Goal: Task Accomplishment & Management: Complete application form

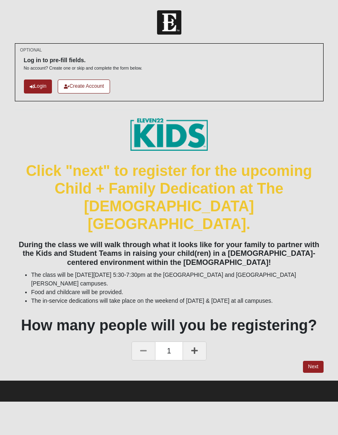
click at [41, 85] on link "Login" at bounding box center [38, 87] width 28 height 14
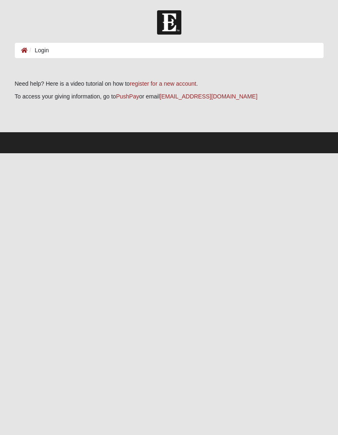
click at [191, 51] on ol "Login" at bounding box center [169, 50] width 309 height 15
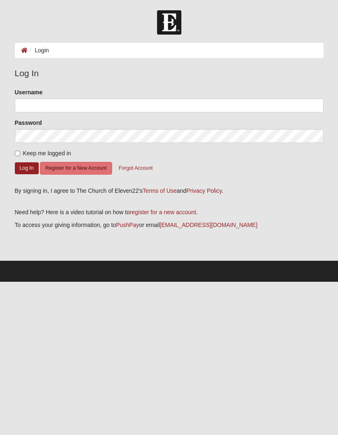
click at [164, 212] on link "register for a new account" at bounding box center [163, 212] width 66 height 7
click at [97, 166] on button "Register for a New Account" at bounding box center [76, 168] width 72 height 13
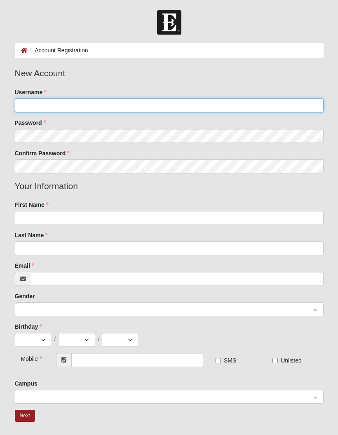
click at [160, 99] on input "Username" at bounding box center [169, 105] width 309 height 14
type input "Justin1788"
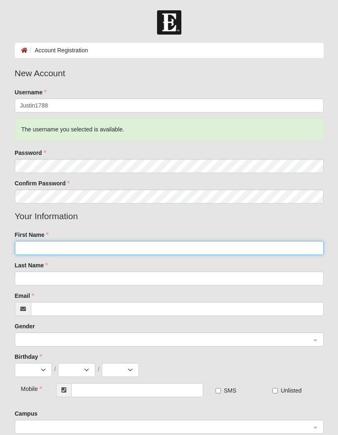
click at [115, 253] on input "First Name" at bounding box center [169, 248] width 309 height 14
type input "[PERSON_NAME]"
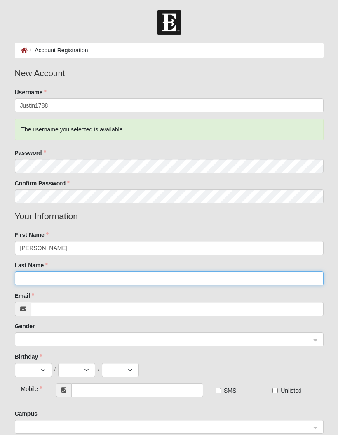
type input "[PERSON_NAME]"
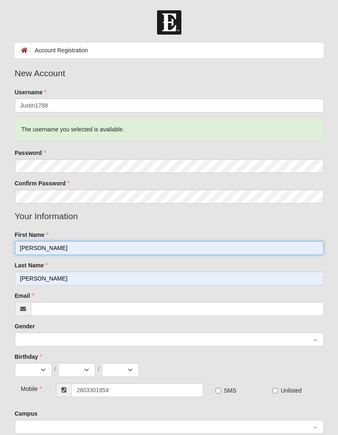
type input "[PHONE_NUMBER]"
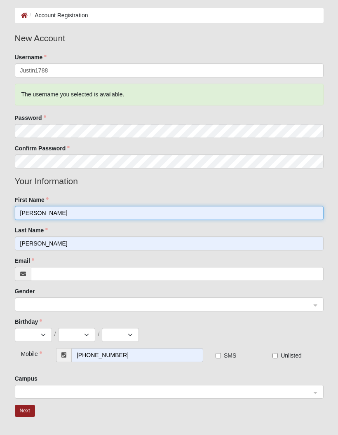
scroll to position [36, 0]
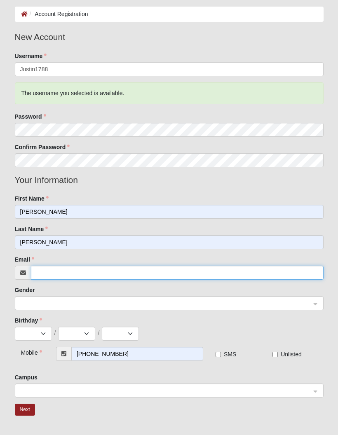
click at [216, 275] on input "Email" at bounding box center [177, 273] width 293 height 14
type input "[EMAIL_ADDRESS][DOMAIN_NAME]"
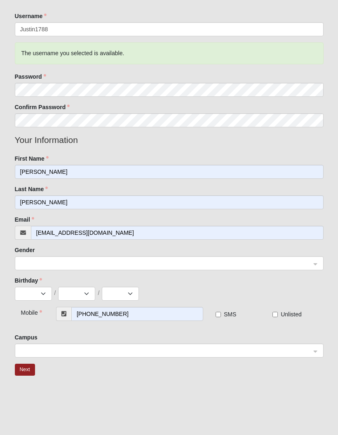
scroll to position [82, 0]
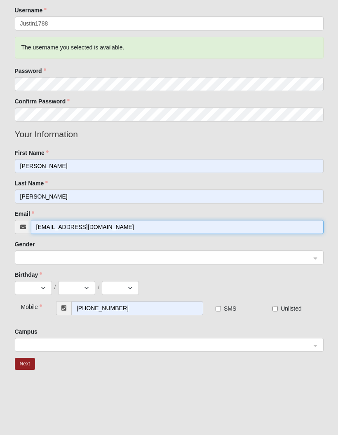
click at [249, 264] on span at bounding box center [166, 258] width 293 height 14
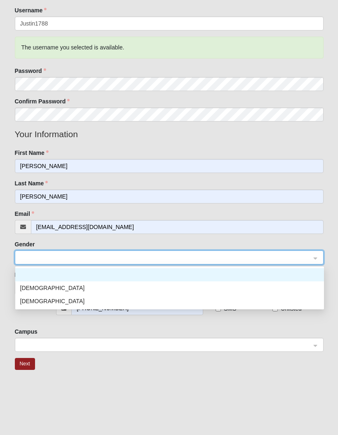
click at [266, 262] on input "search" at bounding box center [166, 257] width 293 height 12
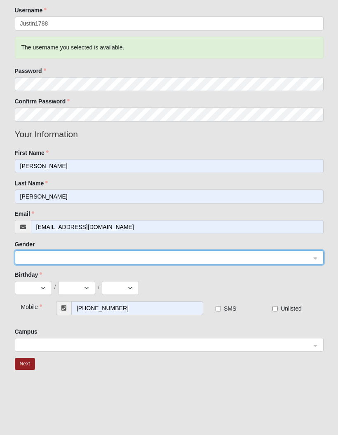
click at [266, 262] on input "search" at bounding box center [166, 257] width 293 height 12
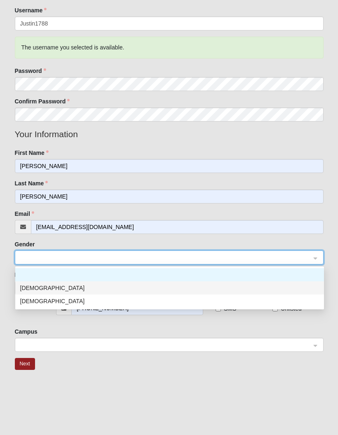
click at [29, 287] on div "[DEMOGRAPHIC_DATA]" at bounding box center [169, 287] width 299 height 9
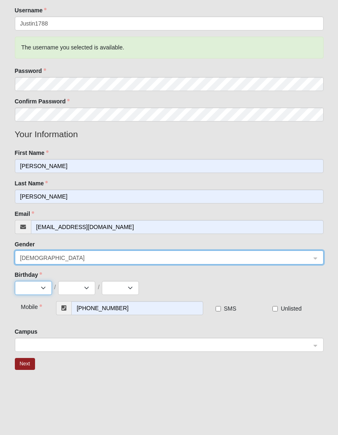
click at [45, 287] on select "Jan Feb Mar Apr May Jun Jul Aug Sep Oct Nov Dec" at bounding box center [33, 288] width 37 height 14
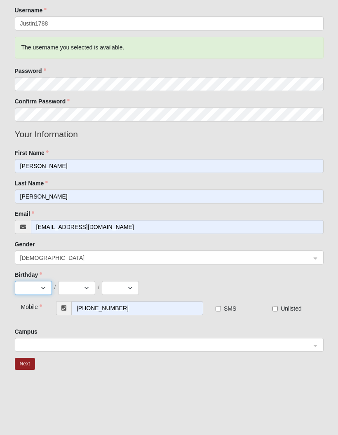
select select "3"
click at [80, 287] on select "1 2 3 4 5 6 7 8 9 10 11 12 13 14 15 16 17 18 19 20 21 22 23 24 25 26 27 28 29 3…" at bounding box center [76, 288] width 37 height 14
select select "12"
click at [124, 284] on select "2025 2024 2023 2022 2021 2020 2019 2018 2017 2016 2015 2014 2013 2012 2011 2010…" at bounding box center [120, 288] width 37 height 14
select select "1999"
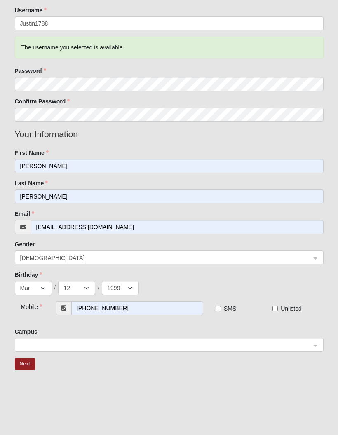
click at [225, 305] on span "SMS" at bounding box center [230, 308] width 12 height 7
click at [221, 306] on input "SMS" at bounding box center [217, 308] width 5 height 5
checkbox input "true"
click at [281, 339] on input "search" at bounding box center [166, 344] width 293 height 12
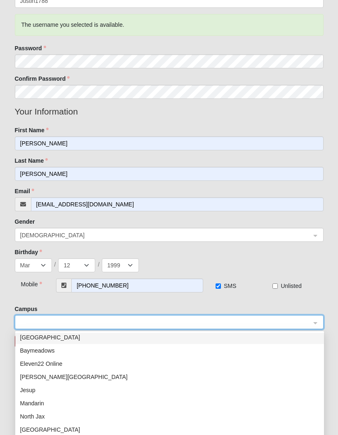
scroll to position [0, 0]
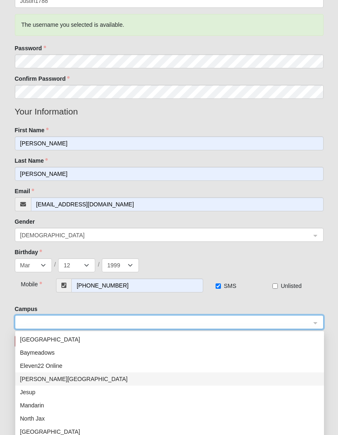
click at [50, 378] on div "[PERSON_NAME][GEOGRAPHIC_DATA]" at bounding box center [169, 379] width 299 height 9
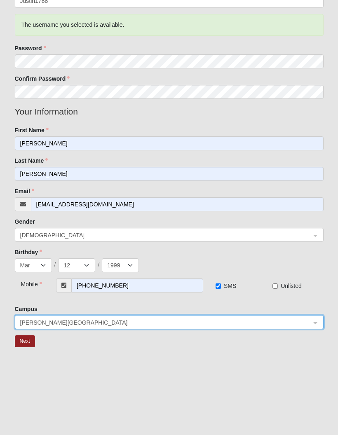
click at [28, 339] on button "Next" at bounding box center [25, 341] width 20 height 12
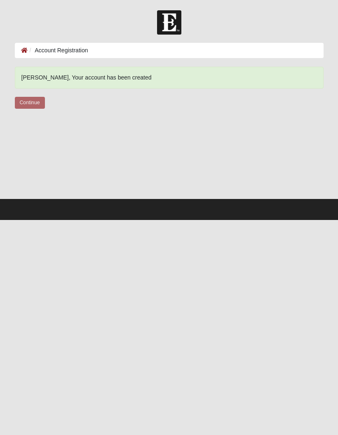
click at [171, 28] on img at bounding box center [169, 22] width 24 height 24
click at [164, 18] on img at bounding box center [169, 22] width 24 height 24
click at [178, 24] on img at bounding box center [169, 22] width 24 height 24
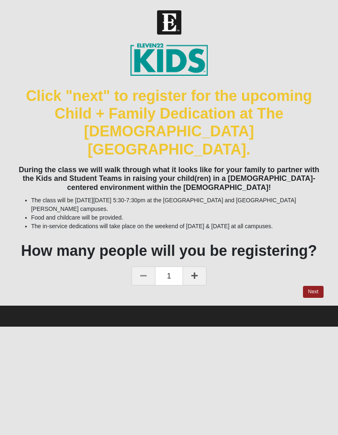
click at [309, 286] on link "Next" at bounding box center [313, 292] width 20 height 12
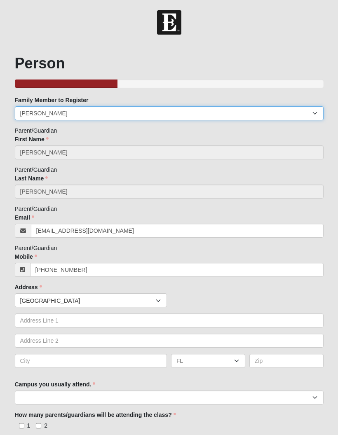
click at [154, 116] on select "Justin Beauchamp" at bounding box center [169, 113] width 309 height 14
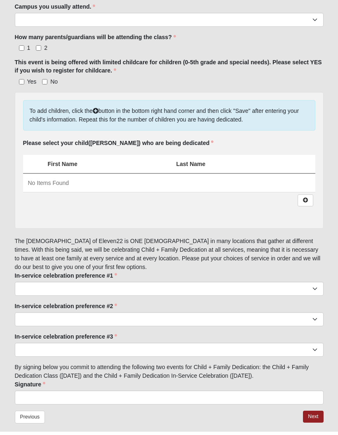
scroll to position [375, 0]
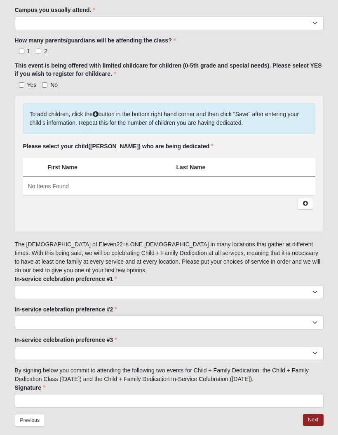
click at [137, 280] on div "In-service celebration preference #1 Arlington 9:00 Arlington 11:22 Baymeadows …" at bounding box center [169, 287] width 309 height 24
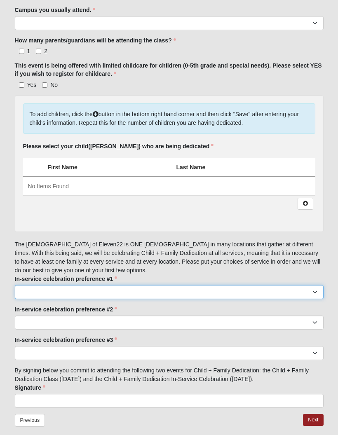
click at [142, 291] on select "Arlington 9:00 Arlington 11:22 Baymeadows 9:00 Baymeadows 11:22 Fleming Island …" at bounding box center [169, 292] width 309 height 14
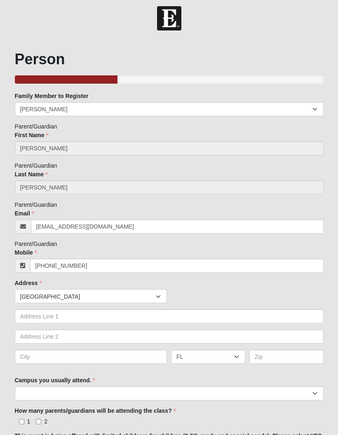
scroll to position [0, 0]
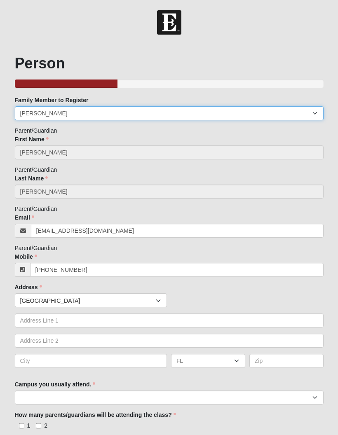
click at [159, 109] on select "Justin Beauchamp" at bounding box center [169, 113] width 309 height 14
click at [76, 113] on select "[PERSON_NAME]" at bounding box center [169, 113] width 309 height 14
click at [68, 111] on select "[PERSON_NAME]" at bounding box center [169, 113] width 309 height 14
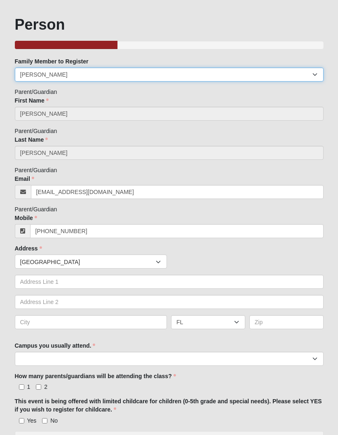
scroll to position [40, 0]
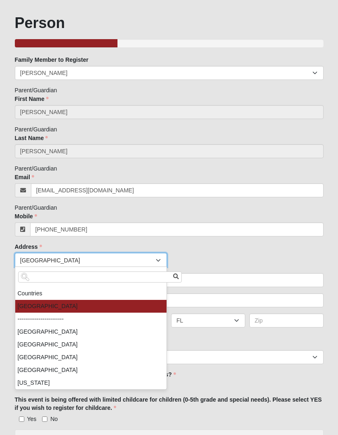
type input "United States"
type input "8002 Island Fox Road"
type input "Jacksonville"
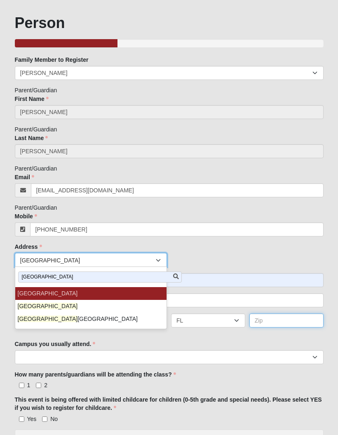
type input "32222"
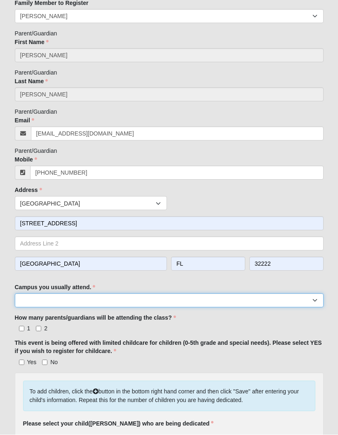
click at [132, 295] on select "Arlington Baymeadows Eleven22 Online Fleming Island Jesup Mandarin North Jax Or…" at bounding box center [169, 301] width 309 height 14
select select "4"
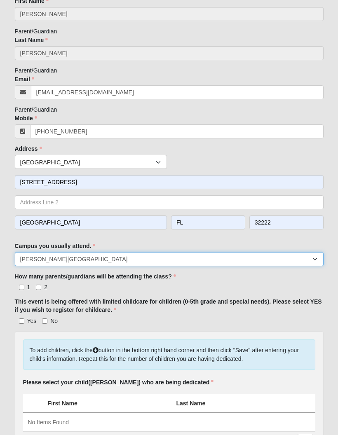
scroll to position [138, 0]
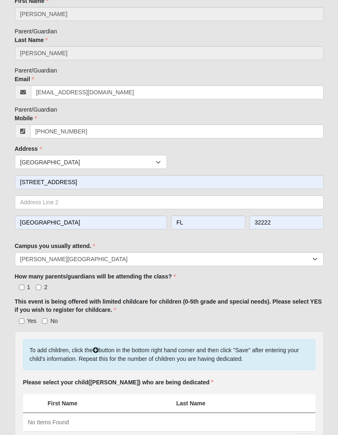
click at [174, 270] on div "Family Member to Register Justin Beauchamp Parent/Guardian First Name Justin Fi…" at bounding box center [169, 301] width 309 height 686
click at [176, 276] on label "How many parents/guardians will be attending the class?" at bounding box center [95, 276] width 161 height 8
click at [173, 278] on label "How many parents/guardians will be attending the class?" at bounding box center [95, 276] width 161 height 8
click at [172, 277] on label "How many parents/guardians will be attending the class?" at bounding box center [95, 276] width 161 height 8
click at [171, 274] on label "How many parents/guardians will be attending the class?" at bounding box center [95, 276] width 161 height 8
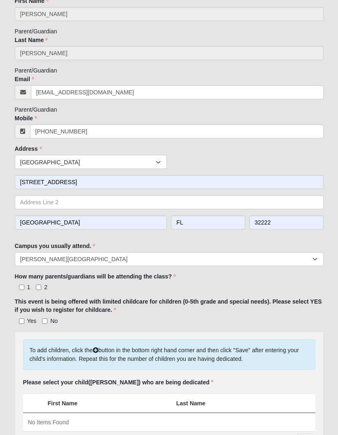
click at [164, 272] on div "Family Member to Register Justin Beauchamp Parent/Guardian First Name Justin Fi…" at bounding box center [169, 301] width 309 height 686
click at [95, 242] on label "Campus you usually attend." at bounding box center [55, 246] width 81 height 8
click at [95, 252] on select "Arlington Baymeadows Eleven22 Online Fleming Island Jesup Mandarin North Jax Or…" at bounding box center [169, 259] width 309 height 14
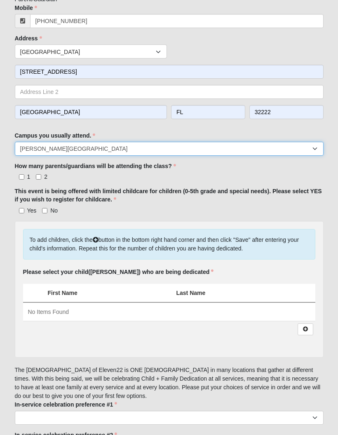
scroll to position [248, 0]
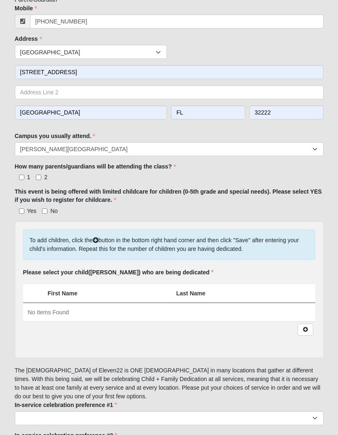
click at [25, 204] on label "This event is being offered with limited childcare for children (0-5th grade an…" at bounding box center [169, 195] width 309 height 16
click at [26, 207] on label "Yes" at bounding box center [26, 211] width 22 height 8
click at [24, 208] on input "Yes" at bounding box center [21, 210] width 5 height 5
checkbox input "true"
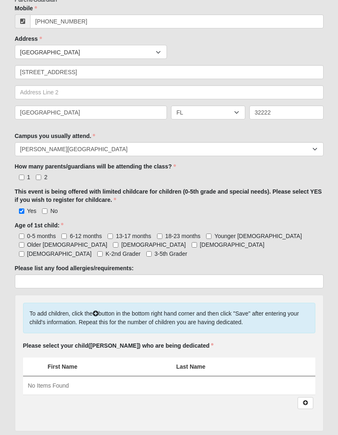
click at [24, 242] on input "Older 2 year old" at bounding box center [21, 244] width 5 height 5
checkbox input "true"
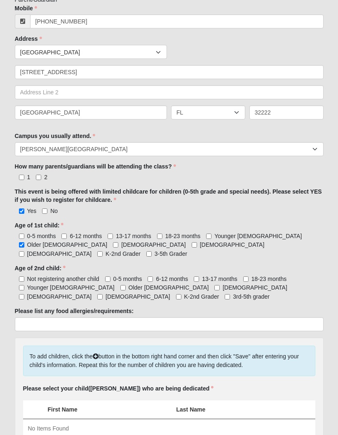
click at [21, 276] on input "Not registering another child" at bounding box center [21, 278] width 5 height 5
checkbox input "true"
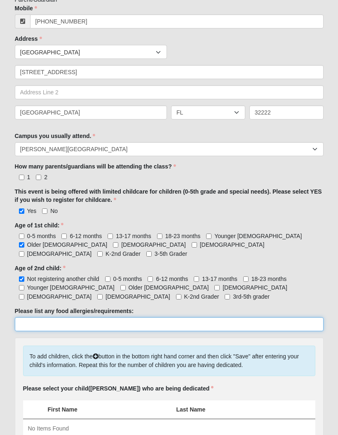
click at [89, 317] on input "Please list any food allergies/requirements:" at bounding box center [169, 324] width 309 height 14
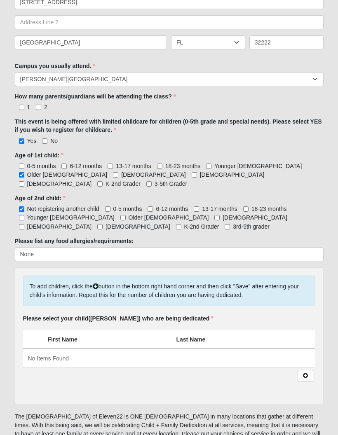
scroll to position [307, 0]
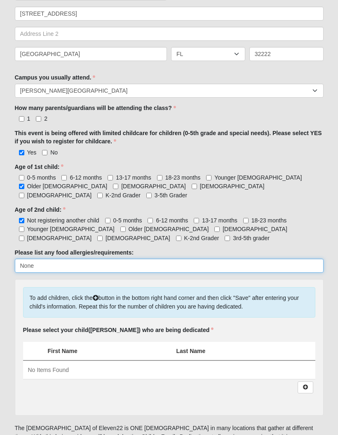
type input "None"
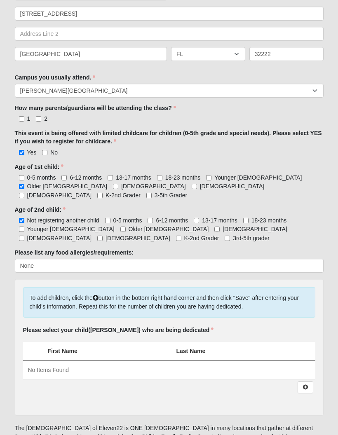
click at [24, 116] on input "1" at bounding box center [21, 118] width 5 height 5
checkbox input "true"
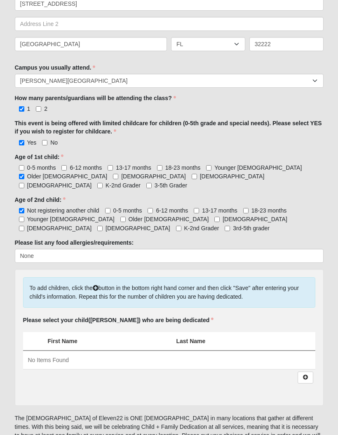
scroll to position [315, 0]
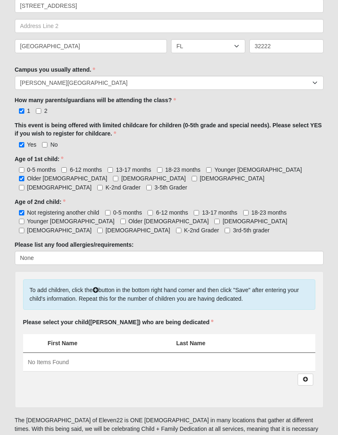
click at [40, 111] on input "2" at bounding box center [38, 110] width 5 height 5
checkbox input "true"
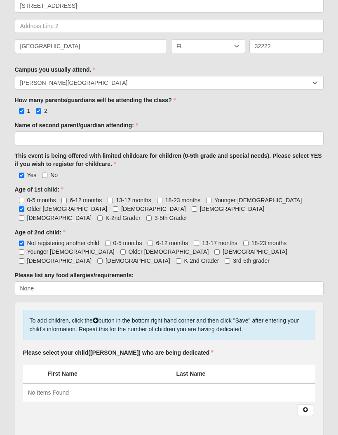
click at [23, 112] on input "1" at bounding box center [21, 110] width 5 height 5
checkbox input "false"
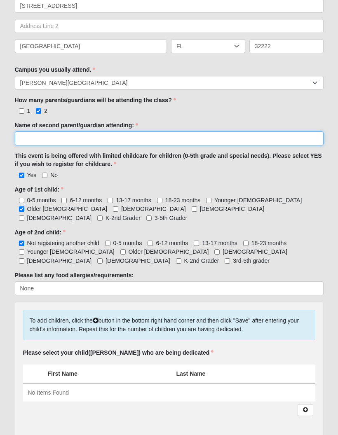
click at [62, 138] on input "Name of second parent/guardian attending:" at bounding box center [169, 138] width 309 height 14
click at [166, 141] on input "Name of second parent/guardian attending:" at bounding box center [169, 138] width 309 height 14
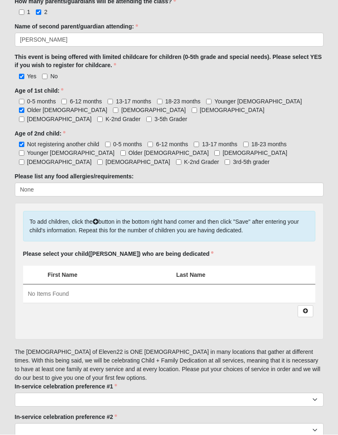
scroll to position [414, 0]
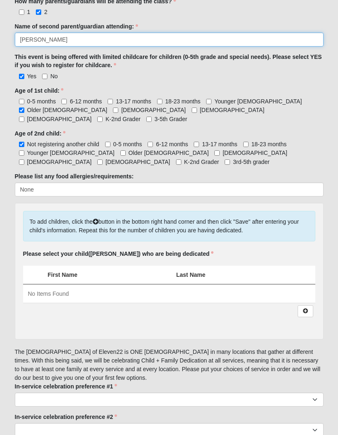
type input "[PERSON_NAME]"
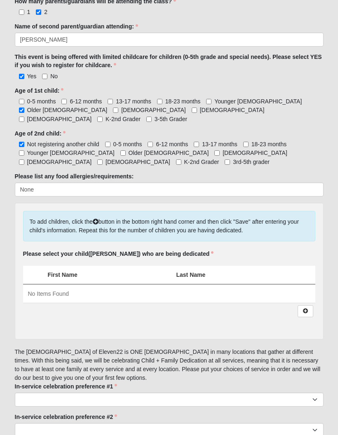
click at [307, 309] on icon at bounding box center [305, 311] width 6 height 5
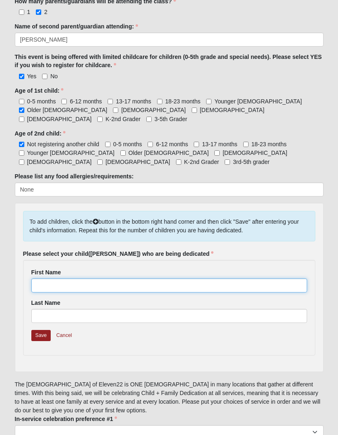
click at [203, 279] on input "First Name" at bounding box center [169, 286] width 276 height 14
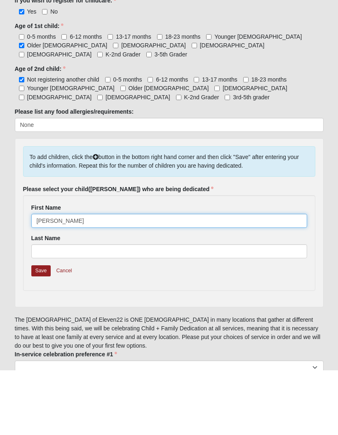
type input "Benjamin"
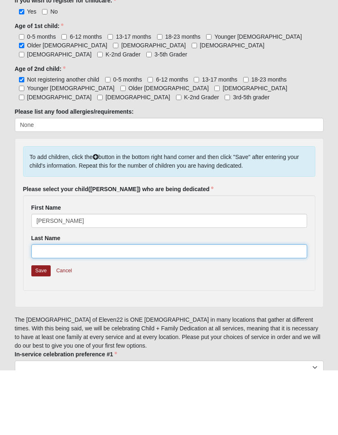
click at [182, 309] on input "Last Name" at bounding box center [169, 316] width 276 height 14
type input "[PERSON_NAME]"
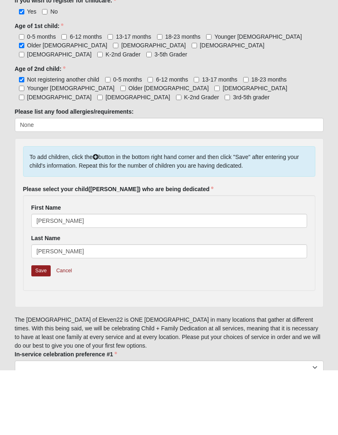
click at [42, 330] on link "Save" at bounding box center [41, 335] width 20 height 11
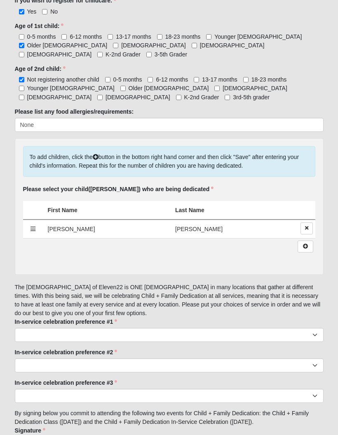
scroll to position [512, 0]
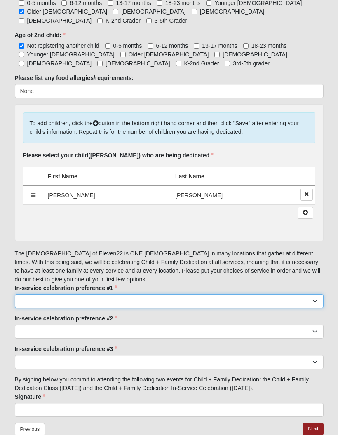
click at [258, 294] on select "Arlington 9:00 Arlington 11:22 Baymeadows 9:00 Baymeadows 11:22 Fleming Island …" at bounding box center [169, 301] width 309 height 14
select select "Fleming Island 9:00"
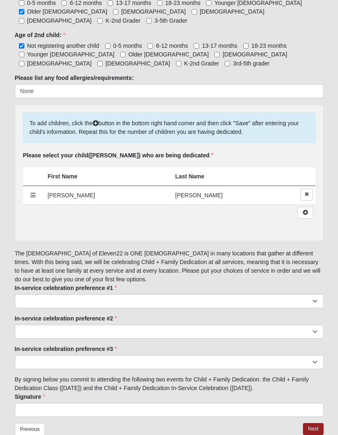
click at [222, 314] on div "In-service celebration preference #2 Arlington 9:00 Arlington 11:22 Baymeadows …" at bounding box center [169, 326] width 309 height 24
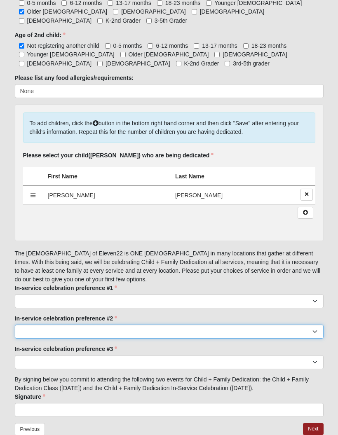
click at [267, 328] on select "Arlington 9:00 Arlington 11:22 Baymeadows 9:00 Baymeadows 11:22 Fleming Island …" at bounding box center [169, 332] width 309 height 14
select select "Orange Park 9:00"
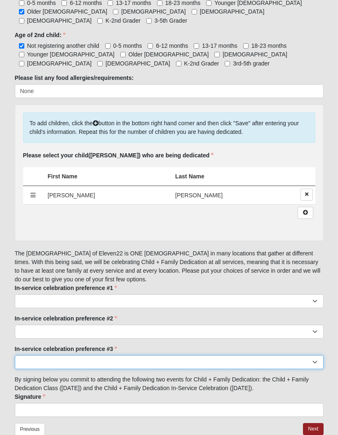
click at [181, 355] on select "Arlington 9:00 Arlington 11:22 Baymeadows 9:00 Baymeadows 11:22 Fleming Island …" at bounding box center [169, 362] width 309 height 14
select select "San Pablo 9:00"
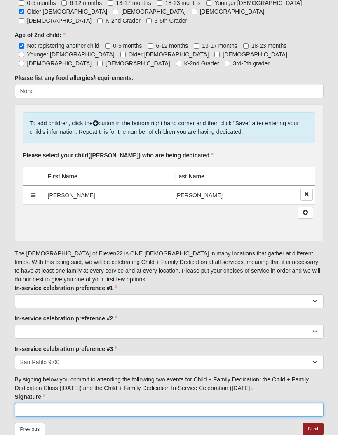
click at [233, 403] on input "Signature" at bounding box center [169, 410] width 309 height 14
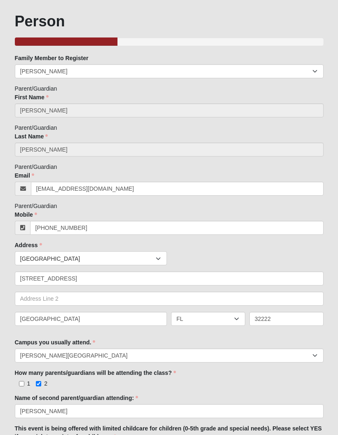
scroll to position [0, 0]
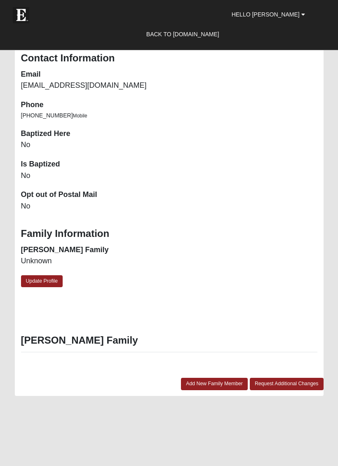
scroll to position [709, 0]
click at [219, 379] on link "Add New Family Member" at bounding box center [214, 384] width 67 height 12
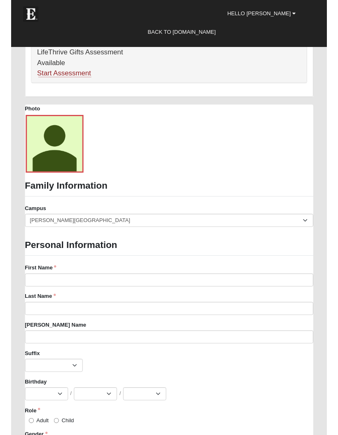
scroll to position [590, 0]
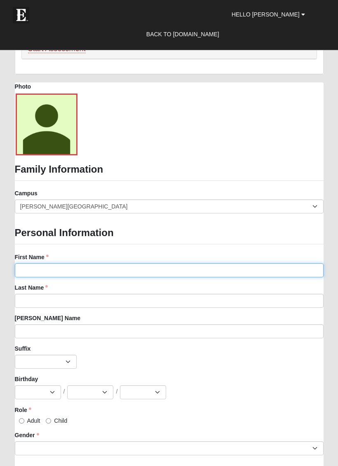
click at [257, 265] on input "First Name" at bounding box center [169, 271] width 309 height 14
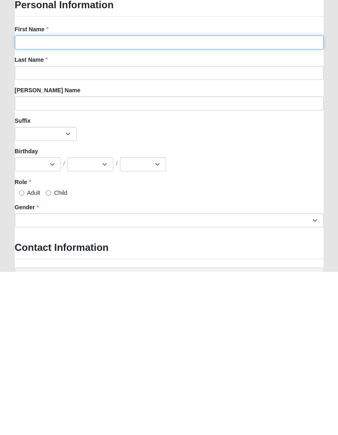
scroll to position [655, 0]
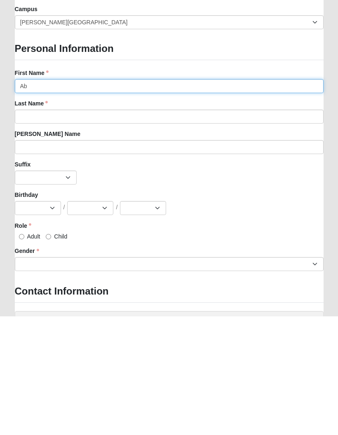
type input "A"
type input "Abony"
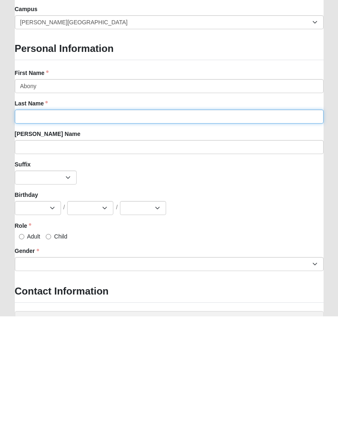
click at [218, 229] on input "Last Name" at bounding box center [169, 236] width 309 height 14
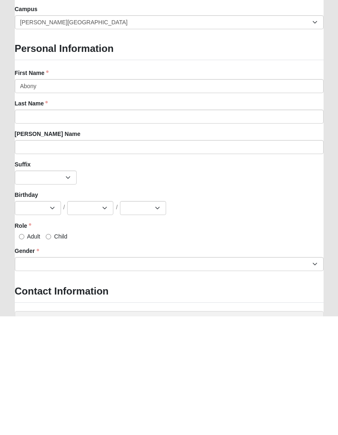
type input "[PERSON_NAME]"
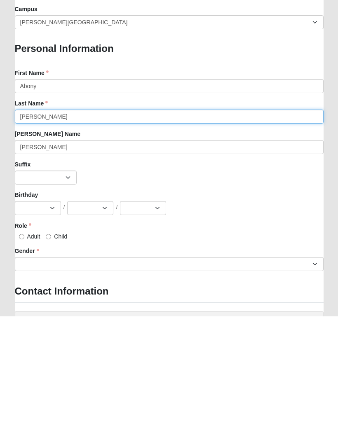
scroll to position [774, 0]
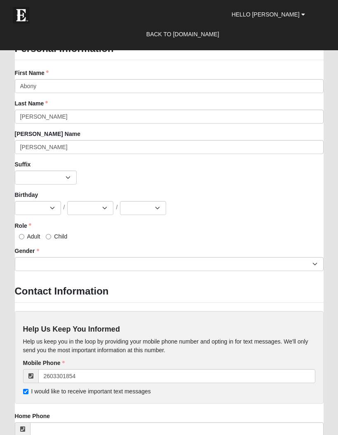
type input "[PHONE_NUMBER]"
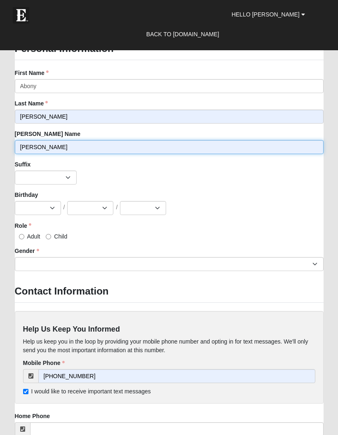
click at [130, 144] on input "[PERSON_NAME]" at bounding box center [169, 147] width 309 height 14
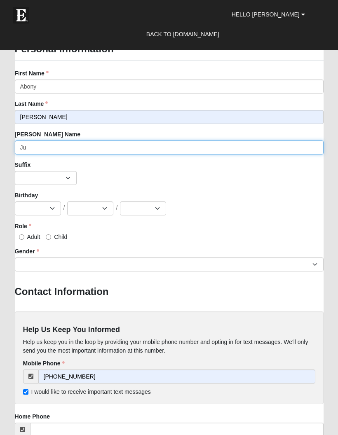
type input "J"
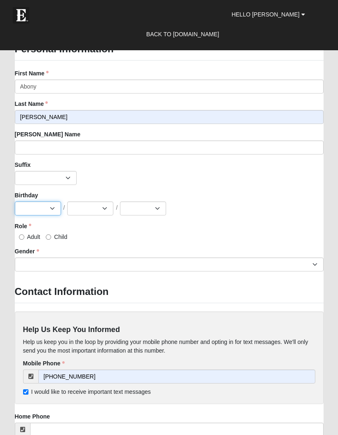
click at [33, 208] on select "Jan Feb Mar Apr May Jun Jul Aug Sep Oct Nov Dec" at bounding box center [38, 208] width 46 height 14
select select "1"
click at [100, 209] on select "1 2 3 4 5 6 7 8 9 10 11 12 13 14 15 16 17 18 19 20 21 22 23 24 25 26 27 28 29 3…" at bounding box center [90, 208] width 46 height 14
select select "21"
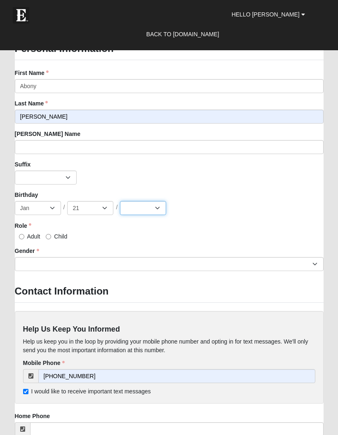
click at [143, 208] on select "2025 2024 2023 2022 2021 2020 2019 2018 2017 2016 2015 2014 2013 2012 2011 2010…" at bounding box center [143, 208] width 46 height 14
select select "1999"
click at [22, 238] on input "Adult" at bounding box center [21, 236] width 5 height 5
radio input "true"
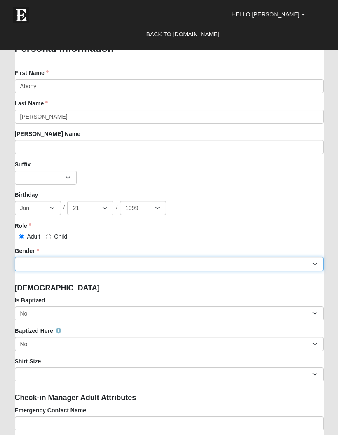
click at [296, 265] on select "Male Female" at bounding box center [169, 264] width 309 height 14
select select "[DEMOGRAPHIC_DATA]"
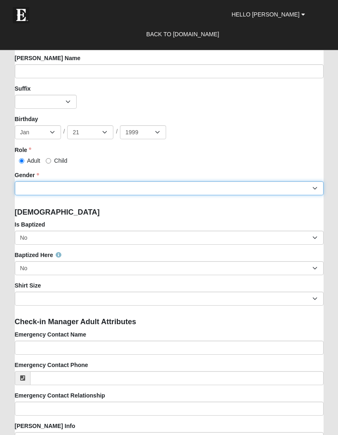
scroll to position [850, 0]
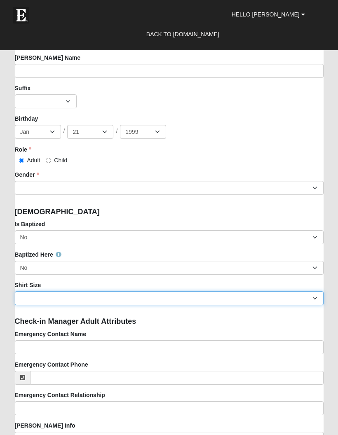
click at [250, 302] on select "Adult Small Adult Medium Adult Large Adult XL Adult XXL Adult 3XL Adult 4XL You…" at bounding box center [169, 298] width 309 height 14
select select "Adult Medium"
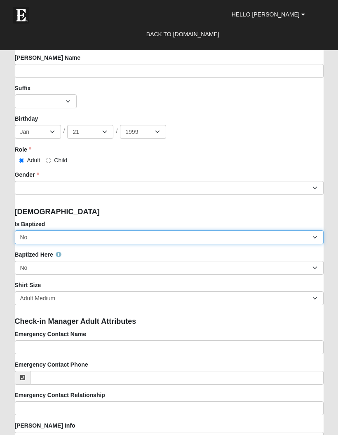
click at [199, 234] on select "No Yes" at bounding box center [169, 237] width 309 height 14
select select "True"
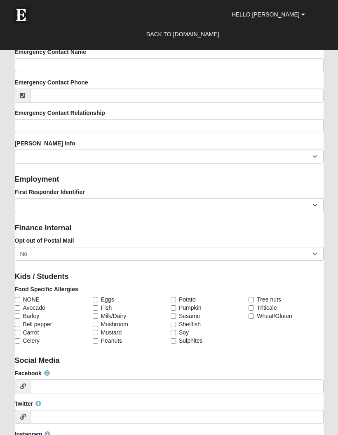
scroll to position [1134, 0]
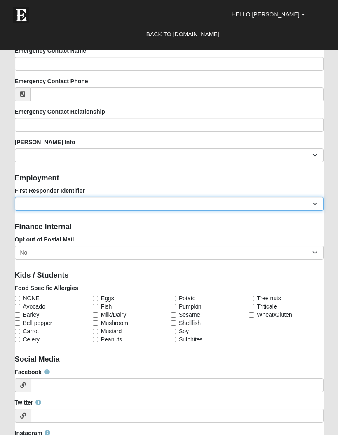
click at [204, 200] on select "EMT | Paramedic | Medical Firefighter | Fire Department Police Officer | Sherif…" at bounding box center [169, 204] width 309 height 14
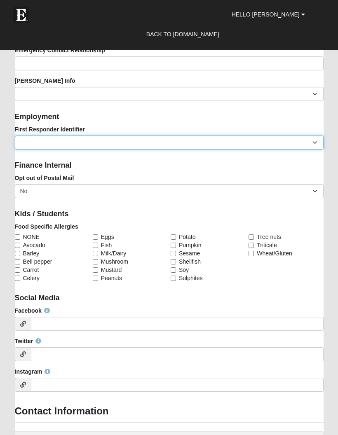
scroll to position [1196, 0]
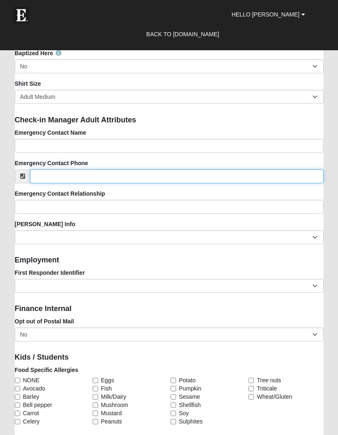
click at [218, 169] on input "Emergency Contact Phone" at bounding box center [176, 176] width 293 height 14
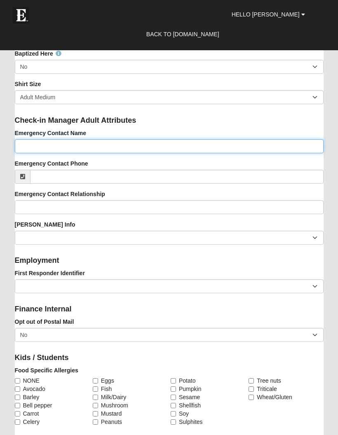
type input "Justin Beauchamp"
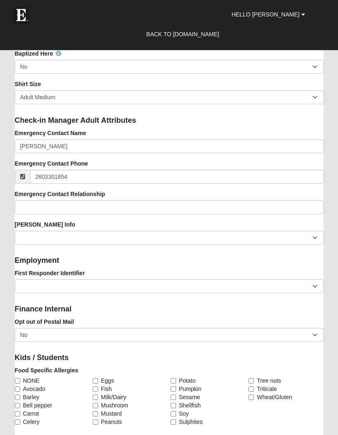
type input "[PHONE_NUMBER]"
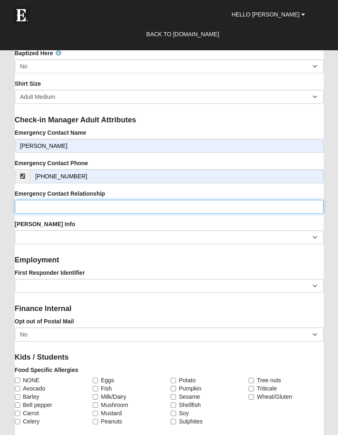
click at [239, 206] on input "Emergency Contact Relationship" at bounding box center [169, 207] width 309 height 14
click at [241, 204] on input "Wife" at bounding box center [169, 207] width 309 height 14
type input "W"
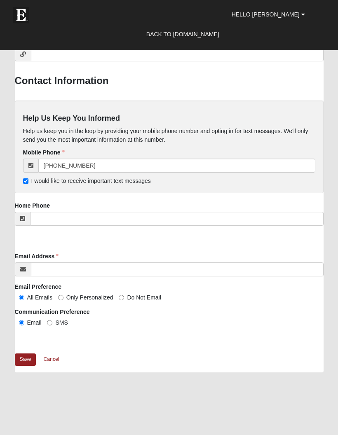
scroll to position [1526, 0]
type input "Husband"
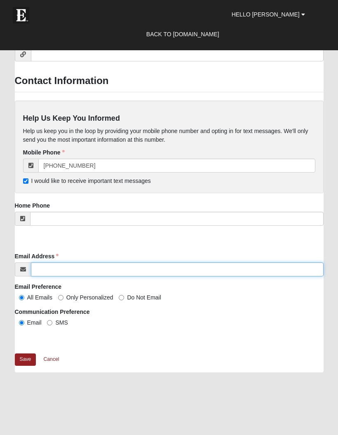
click at [268, 262] on input "Email Address" at bounding box center [177, 269] width 293 height 14
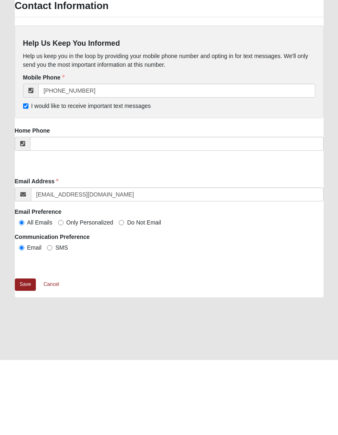
scroll to position [1601, 0]
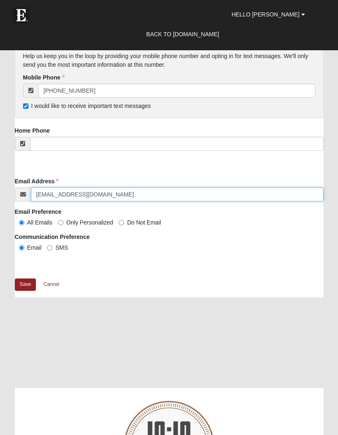
type input "AbonyBeauchamp99@gmail.com"
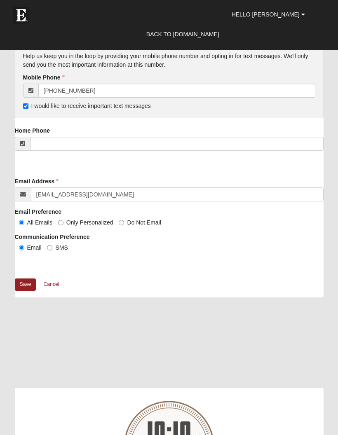
click at [57, 244] on span "SMS" at bounding box center [61, 247] width 12 height 7
click at [52, 245] on input "SMS" at bounding box center [49, 247] width 5 height 5
radio input "true"
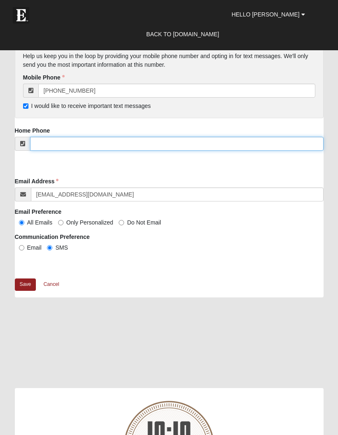
click at [211, 137] on input "tel" at bounding box center [176, 144] width 293 height 14
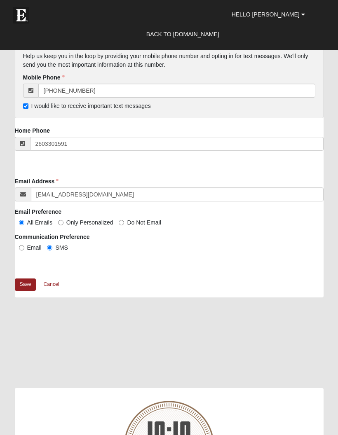
type input "(260) 330-1591"
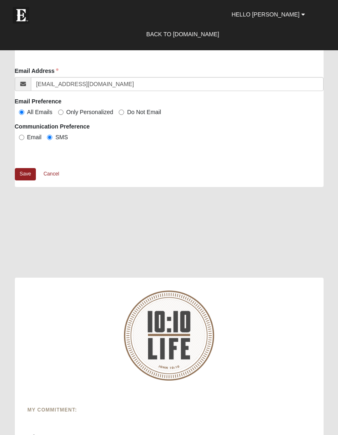
scroll to position [1709, 0]
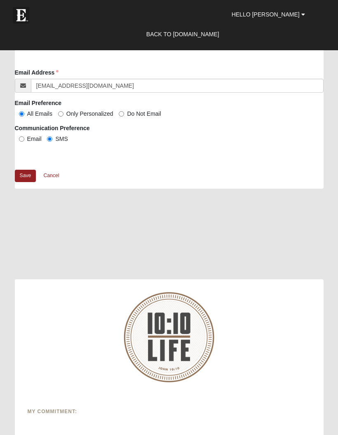
click at [27, 175] on link "Save" at bounding box center [25, 176] width 21 height 12
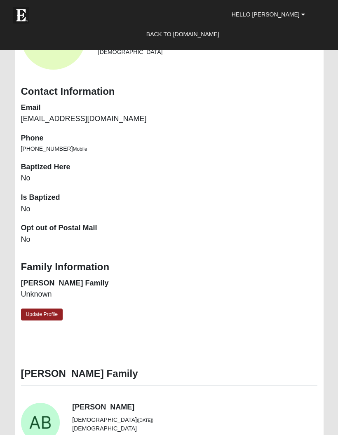
scroll to position [677, 0]
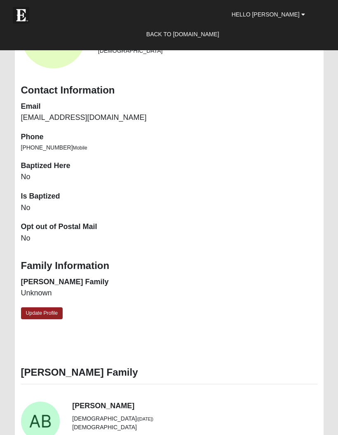
click at [46, 312] on link "Update Profile" at bounding box center [42, 313] width 42 height 12
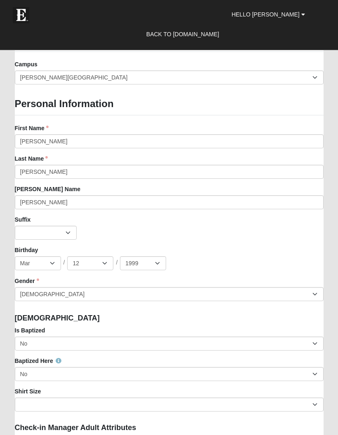
scroll to position [723, 0]
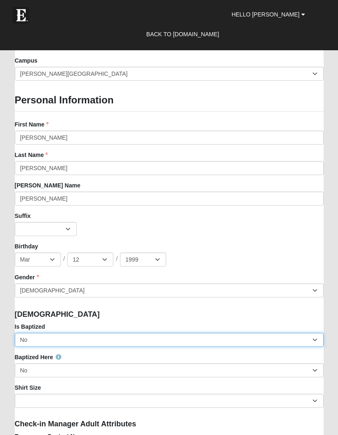
click at [216, 345] on select "No Yes" at bounding box center [169, 340] width 309 height 14
select select "True"
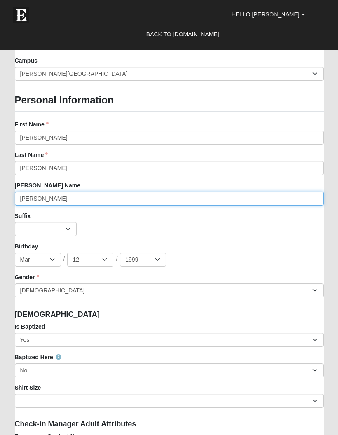
click at [226, 195] on input "Justin" at bounding box center [169, 199] width 309 height 14
type input "J"
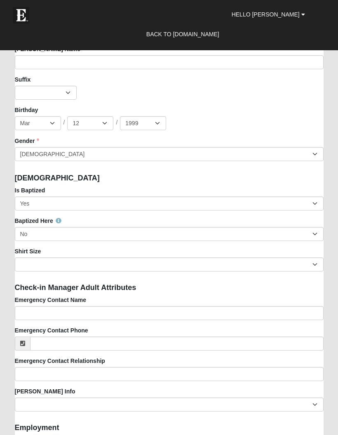
scroll to position [859, 0]
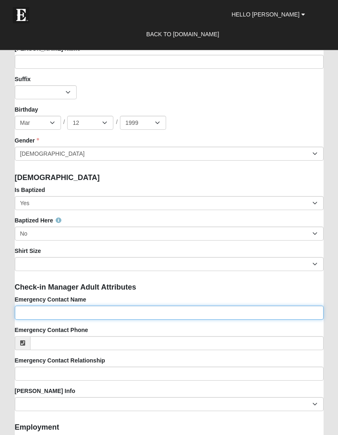
click at [194, 311] on input "Emergency Contact Name" at bounding box center [169, 313] width 309 height 14
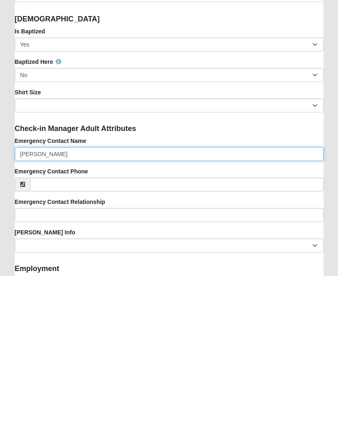
type input "Abony Beauchamp"
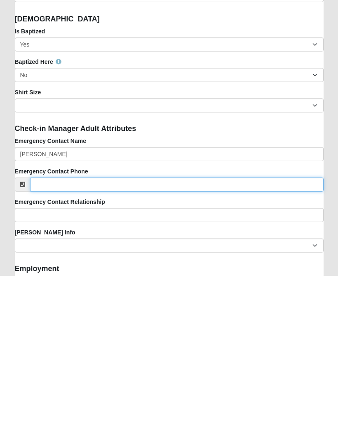
click at [163, 337] on input "Emergency Contact Phone" at bounding box center [176, 344] width 293 height 14
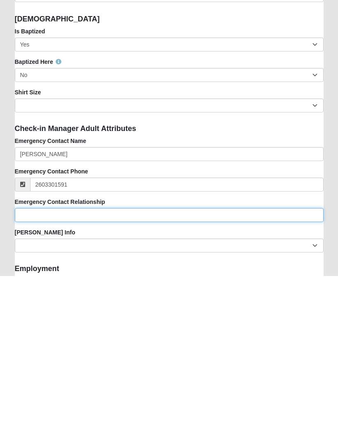
click at [114, 367] on input "Emergency Contact Relationship" at bounding box center [169, 374] width 309 height 14
type input "(260) 330-1591"
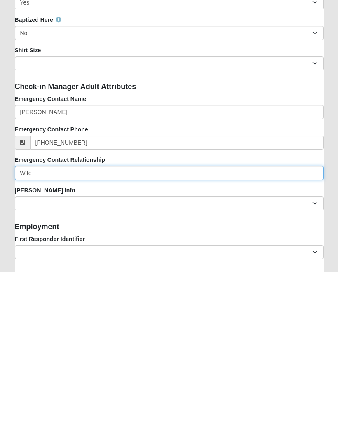
type input "Wife"
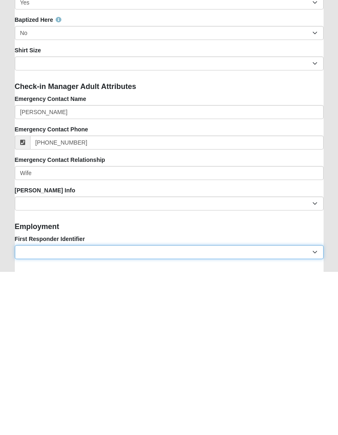
click at [128, 408] on select "EMT | Paramedic | Medical Firefighter | Fire Department Police Officer | Sherif…" at bounding box center [169, 415] width 309 height 14
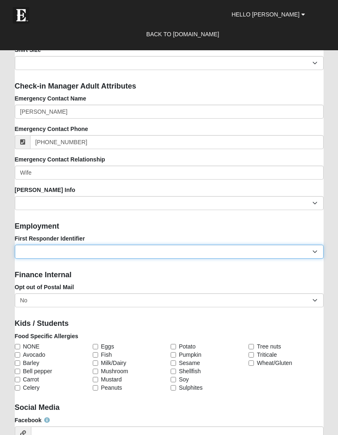
select select "2493"
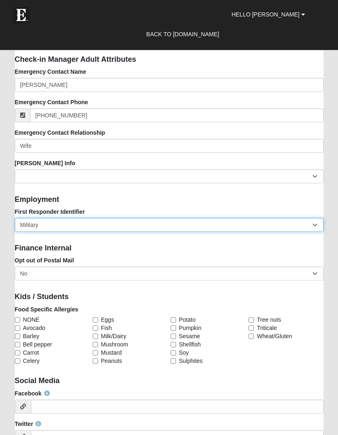
scroll to position [1089, 0]
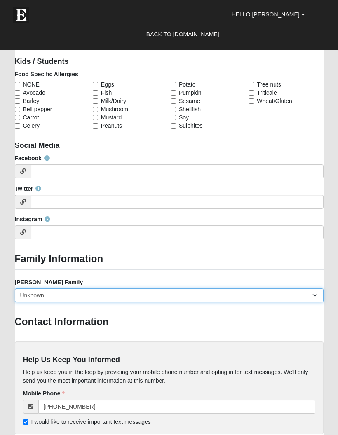
click at [138, 289] on select "Yes, we are a current foster family No, we are a former foster family No, we ha…" at bounding box center [169, 296] width 309 height 14
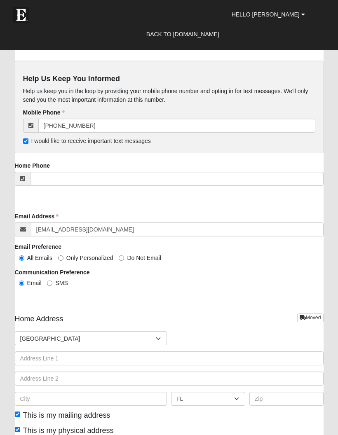
scroll to position [1604, 0]
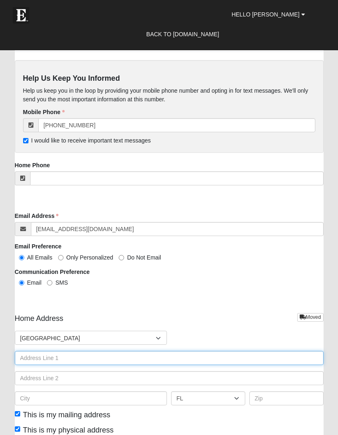
click at [105, 352] on input "text" at bounding box center [169, 358] width 309 height 14
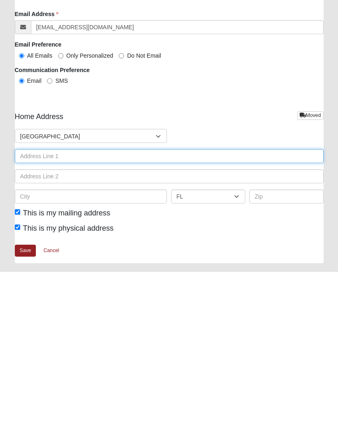
type input "[STREET_ADDRESS]"
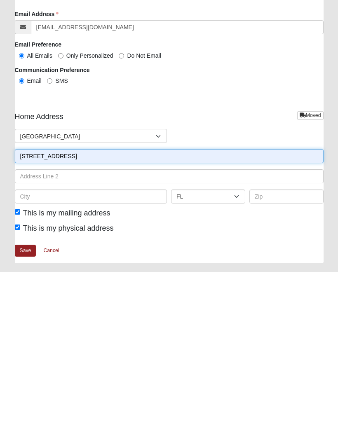
scroll to position [1806, 0]
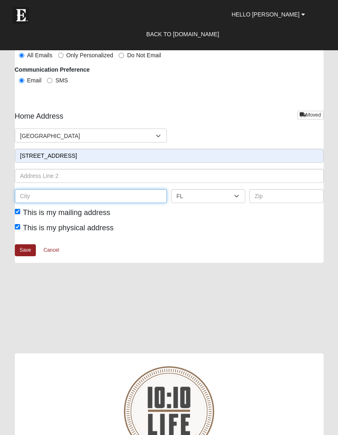
type input "[GEOGRAPHIC_DATA]"
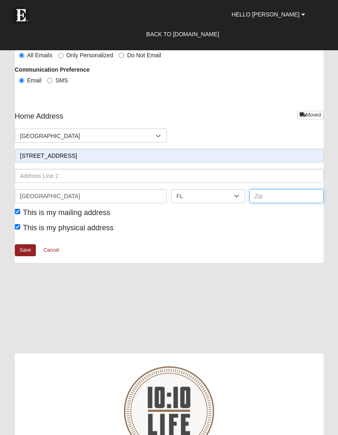
type input "32222"
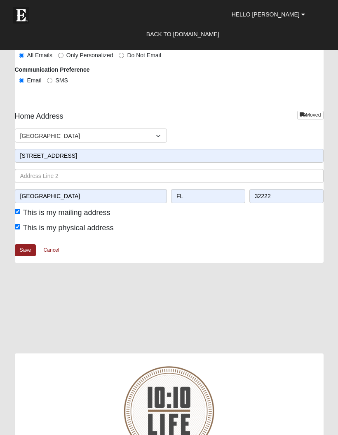
click at [29, 248] on link "Save" at bounding box center [25, 250] width 21 height 12
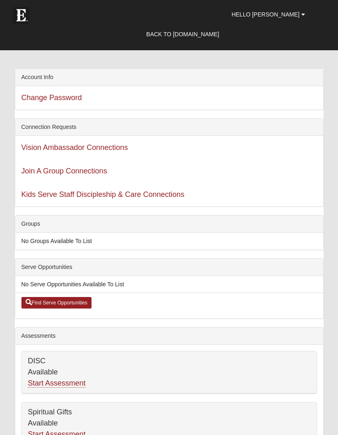
click at [290, 14] on span "Hello [PERSON_NAME]" at bounding box center [266, 14] width 68 height 7
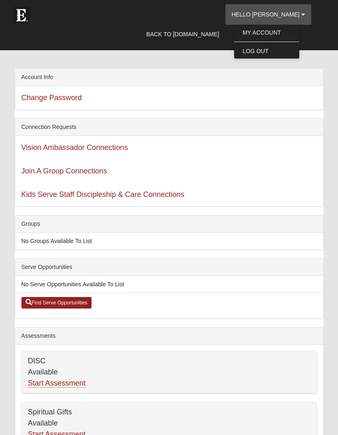
click at [287, 23] on link "Hello [PERSON_NAME]" at bounding box center [268, 14] width 86 height 21
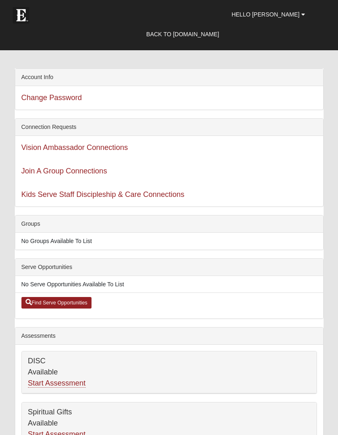
click at [290, 15] on span "Hello [PERSON_NAME]" at bounding box center [266, 14] width 68 height 7
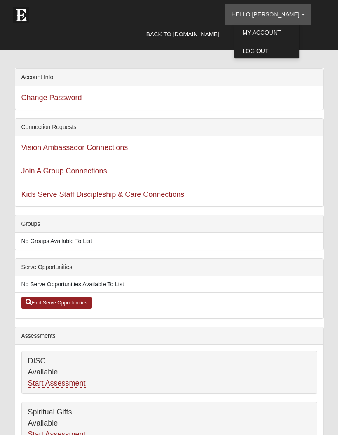
click at [286, 34] on link "My Account" at bounding box center [266, 32] width 65 height 11
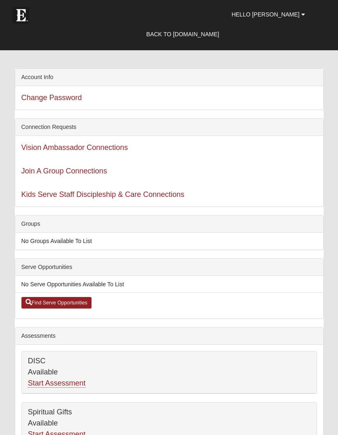
click at [23, 20] on img at bounding box center [21, 15] width 16 height 16
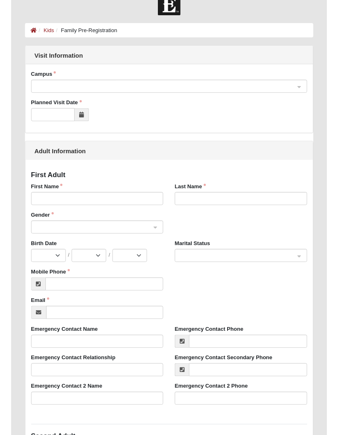
scroll to position [16, 0]
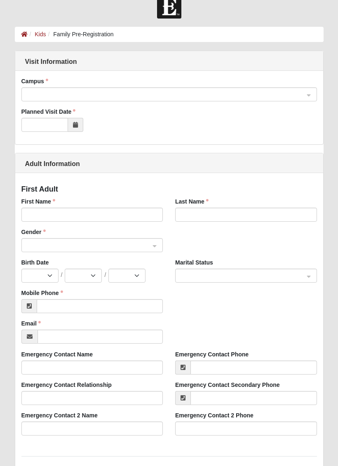
click at [305, 96] on input "search" at bounding box center [166, 94] width 280 height 12
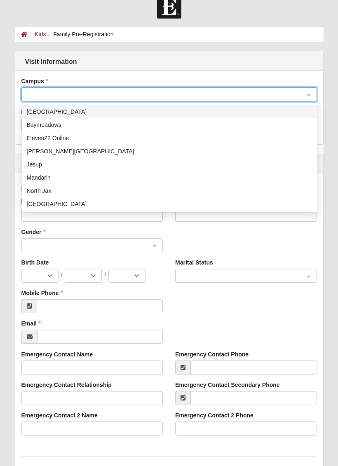
click at [53, 150] on div "Fleming Island" at bounding box center [170, 151] width 286 height 9
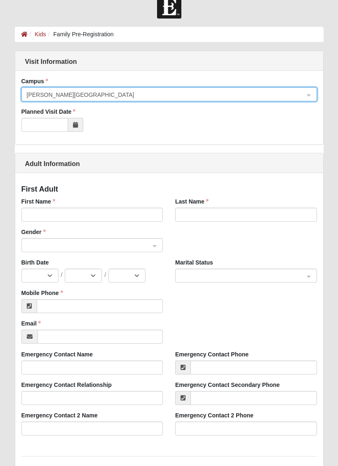
click at [80, 119] on span at bounding box center [75, 125] width 15 height 14
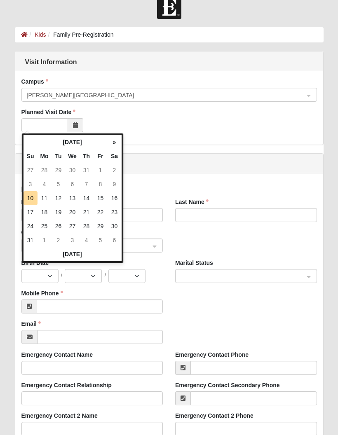
click at [30, 215] on td "17" at bounding box center [30, 212] width 14 height 14
type input "08/17/2025"
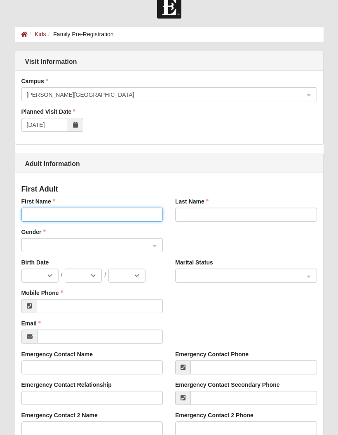
click at [113, 216] on input "First Name" at bounding box center [92, 215] width 142 height 14
type input "Abony"
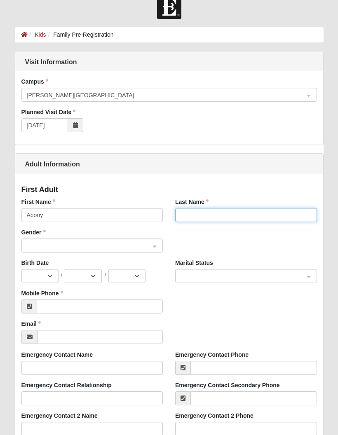
click at [245, 221] on input "Last Name" at bounding box center [246, 215] width 142 height 14
type input "Beauchamp"
click at [37, 250] on input "search" at bounding box center [89, 245] width 126 height 12
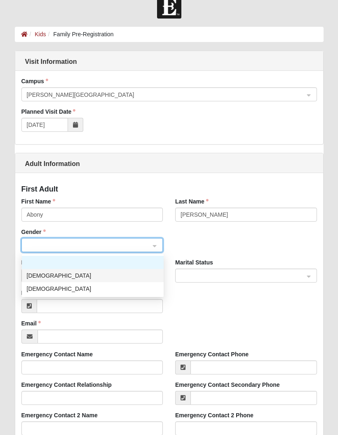
click at [100, 278] on div "[DEMOGRAPHIC_DATA]" at bounding box center [93, 275] width 132 height 9
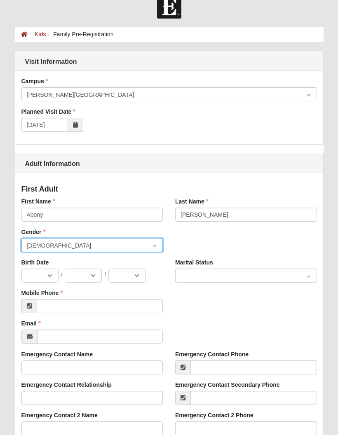
click at [120, 240] on input "search" at bounding box center [89, 245] width 126 height 12
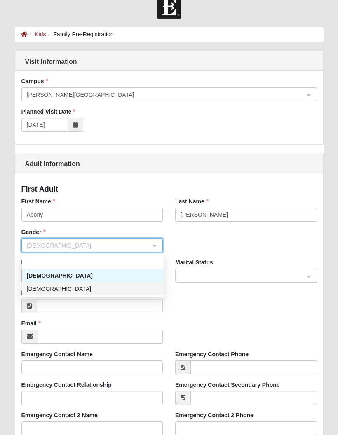
click at [75, 286] on div "[DEMOGRAPHIC_DATA]" at bounding box center [93, 288] width 132 height 9
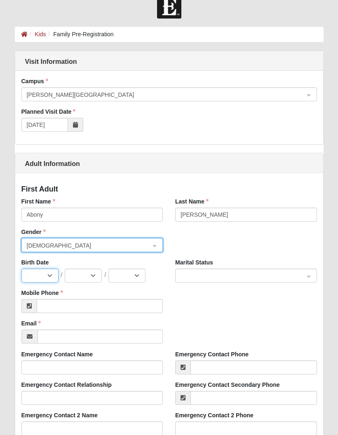
click at [49, 272] on select "Jan Feb Mar Apr May Jun [DATE] Aug Sep Oct Nov Dec" at bounding box center [39, 276] width 37 height 14
select select "1"
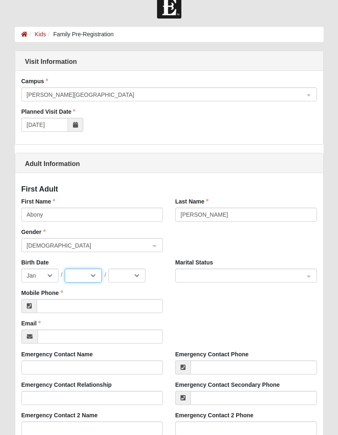
click at [75, 271] on select "1 2 3 4 5 6 7 8 9 10 11 12 13 14 15 16 17 18 19 20 21 22 23 24 25 26 27 28 29 3…" at bounding box center [83, 276] width 37 height 14
select select "21"
click at [133, 274] on select "2025 2024 2023 2022 2021 2020 2019 2018 2017 2016 2015 2014 2013 2012 2011 2010…" at bounding box center [126, 276] width 37 height 14
select select "1999"
click at [247, 270] on input "search" at bounding box center [243, 275] width 126 height 12
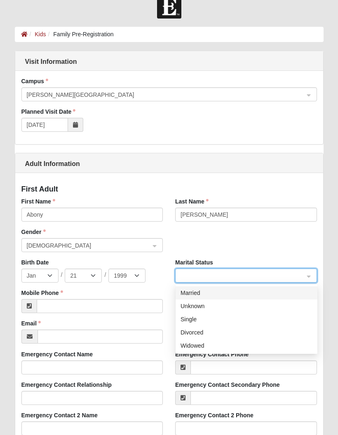
click at [221, 296] on div "Married" at bounding box center [246, 292] width 132 height 9
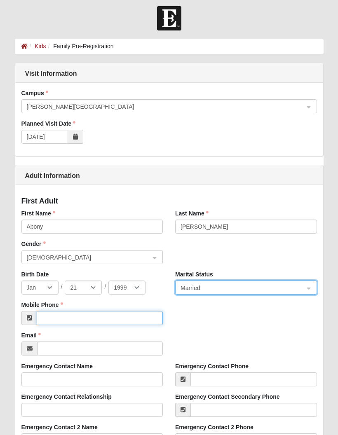
click at [101, 317] on input "Mobile Phone" at bounding box center [100, 318] width 126 height 14
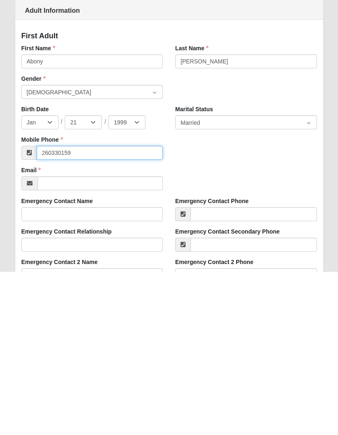
type input "[PHONE_NUMBER]"
click at [269, 299] on div "Mobile Phone (260) 330-1591" at bounding box center [169, 314] width 308 height 30
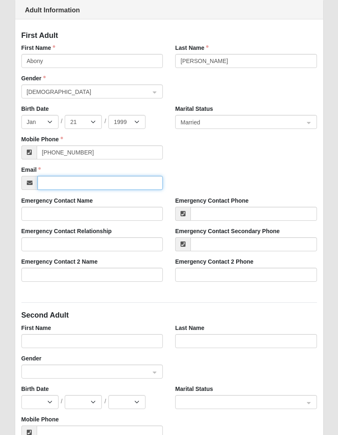
click at [127, 183] on input "Email" at bounding box center [100, 183] width 126 height 14
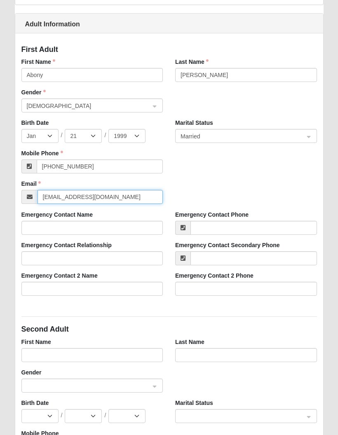
scroll to position [155, 0]
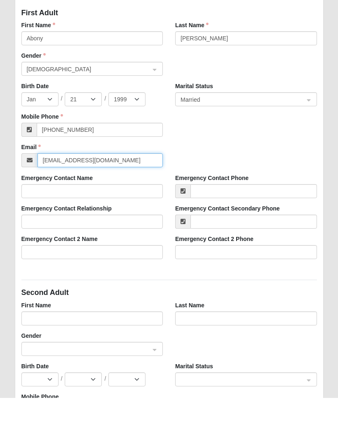
type input "abonybeauchamp99@gmail.com"
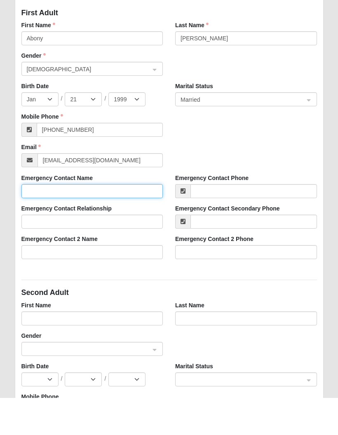
click at [120, 221] on input "Emergency Contact Name" at bounding box center [92, 228] width 142 height 14
type input "Justin Beauchamp"
type input "(260) 330-1854"
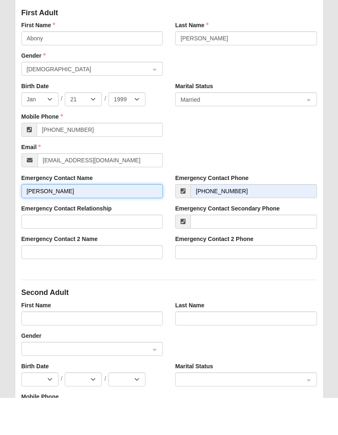
scroll to position [193, 0]
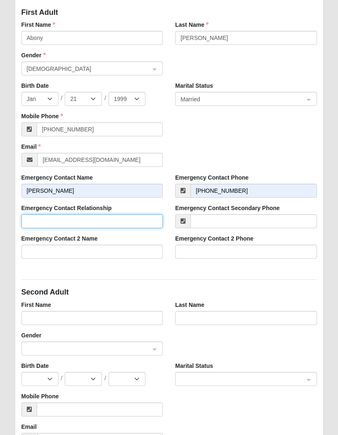
click at [149, 219] on input "Emergency Contact Relationship" at bounding box center [92, 221] width 142 height 14
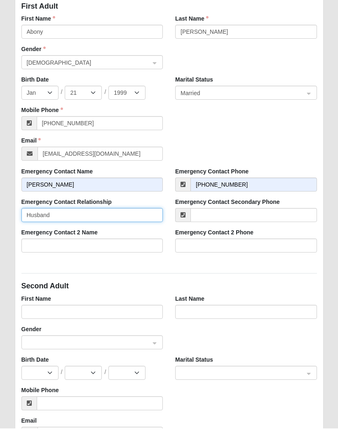
type input "Husband"
click at [281, 268] on div "First Adult First Name Abony Last Name Beauchamp Gender Female 1 2 Male Female …" at bounding box center [169, 328] width 308 height 663
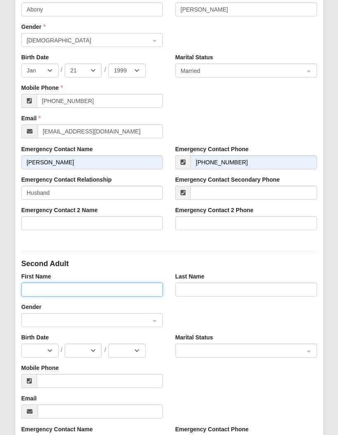
click at [108, 283] on input "First Name" at bounding box center [92, 290] width 142 height 14
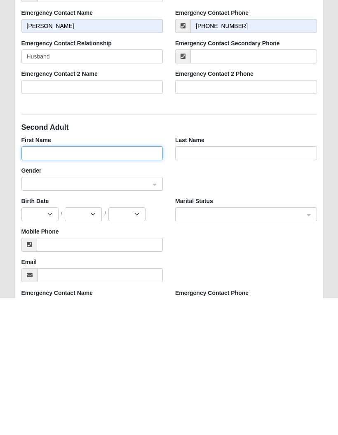
type input "Justin"
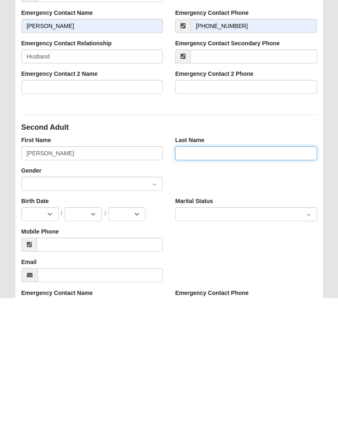
type input "Beauchamp"
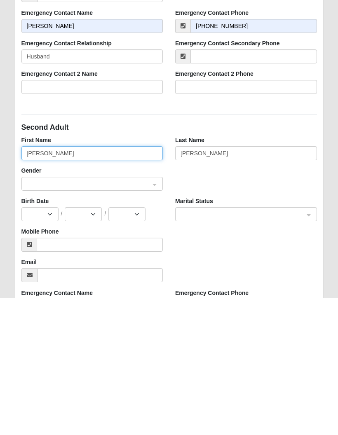
scroll to position [358, 0]
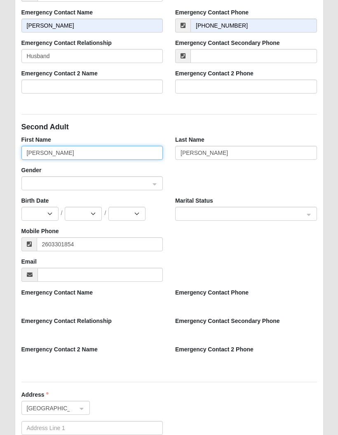
type input "(260) 330-1854"
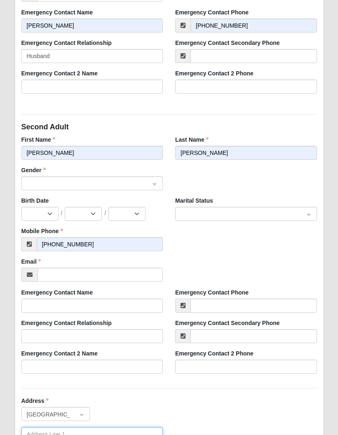
type input "8002 Island Fox Road"
type input "Jacksonville"
type input "32222"
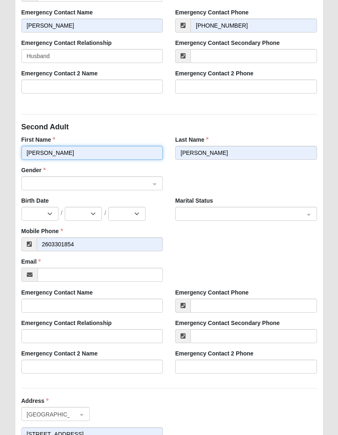
type input "(260) 330-1854"
click at [157, 183] on div at bounding box center [92, 184] width 141 height 14
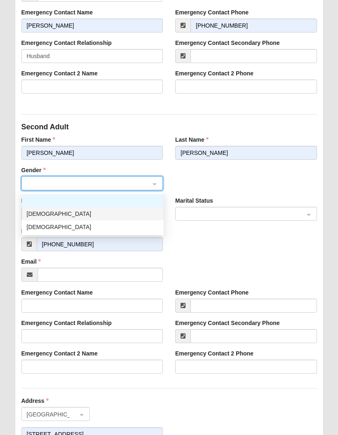
click at [45, 211] on div "Male" at bounding box center [93, 213] width 132 height 9
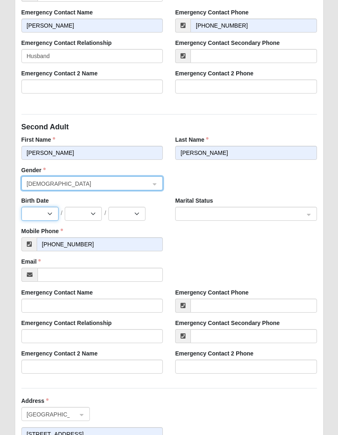
click at [47, 211] on select "Jan Feb Mar Apr May Jun Jul Aug Sep Oct Nov Dec" at bounding box center [39, 214] width 37 height 14
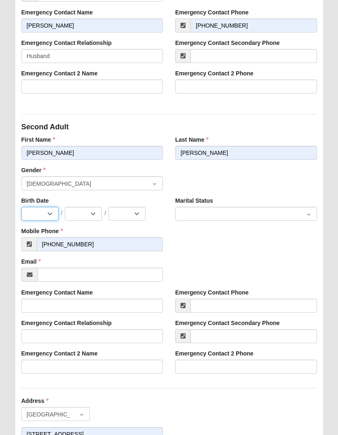
select select "3"
click at [93, 211] on select "1 2 3 4 5 6 7 8 9 10 11 12 13 14 15 16 17 18 19 20 21 22 23 24 25 26 27 28 29 3…" at bounding box center [83, 214] width 37 height 14
click at [97, 210] on select "1 2 3 4 5 6 7 8 9 10 11 12 13 14 15 16 17 18 19 20 21 22 23 24 25 26 27 28 29 3…" at bounding box center [83, 214] width 37 height 14
select select "12"
click at [141, 208] on select "2025 2024 2023 2022 2021 2020 2019 2018 2017 2016 2015 2014 2013 2012 2011 2010…" at bounding box center [126, 214] width 37 height 14
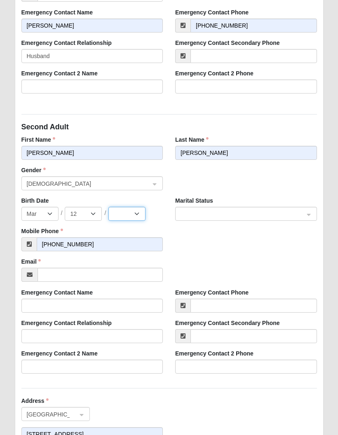
select select "1999"
click at [258, 217] on span at bounding box center [242, 214] width 124 height 9
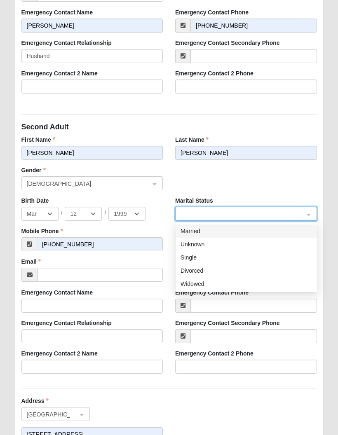
click at [240, 232] on div "Married" at bounding box center [246, 231] width 132 height 9
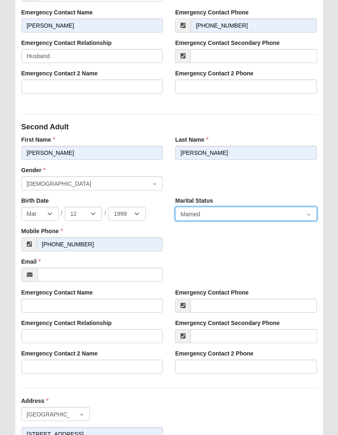
scroll to position [382, 0]
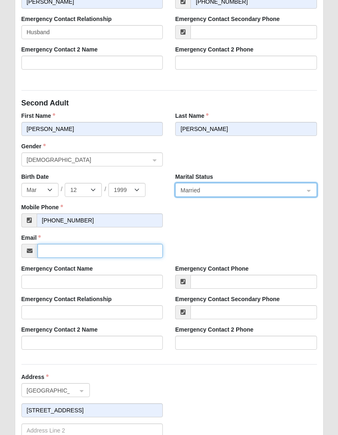
click at [133, 252] on input "Email" at bounding box center [100, 251] width 126 height 14
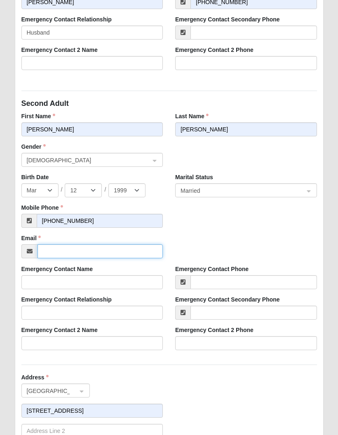
type input "JustinBeauchamp88@gmail.com"
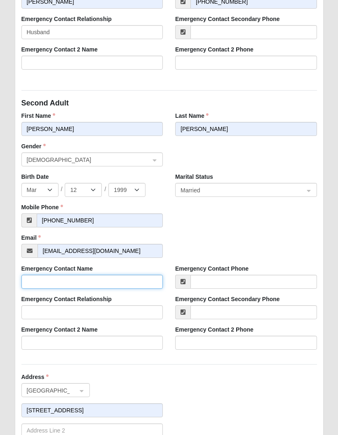
click at [140, 286] on input "Emergency Contact Name" at bounding box center [92, 282] width 142 height 14
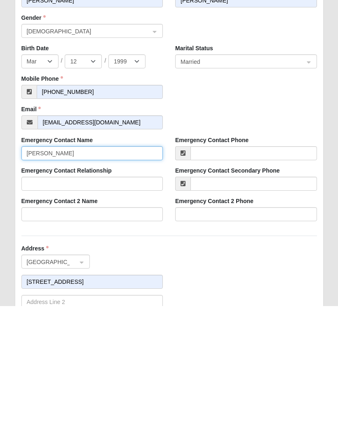
type input "Abony Beauchamp"
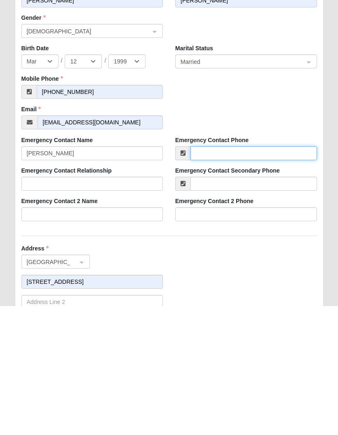
click at [256, 275] on input "Emergency Contact Phone" at bounding box center [253, 282] width 126 height 14
type input "(260) 330-1591"
click at [262, 242] on div "First Adult First Name Abony Last Name Beauchamp Gender Female 1 2 Male Female …" at bounding box center [169, 142] width 308 height 669
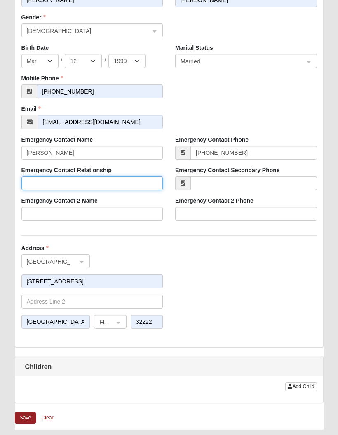
click at [133, 184] on input "Emergency Contact Relationship" at bounding box center [92, 183] width 142 height 14
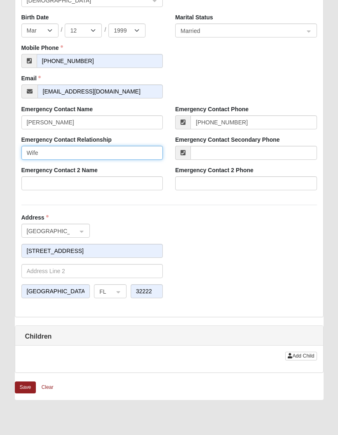
scroll to position [541, 0]
type input "Wife"
click at [22, 385] on button "Save" at bounding box center [25, 388] width 21 height 12
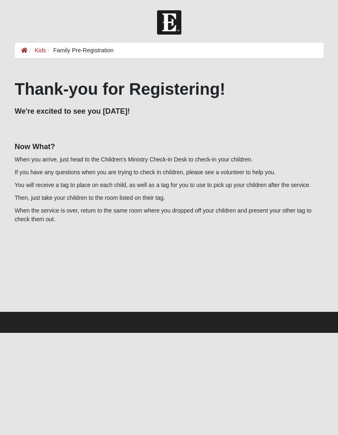
click at [49, 49] on li "Family Pre-Registration" at bounding box center [80, 50] width 68 height 9
click at [36, 47] on link "Kids" at bounding box center [40, 50] width 11 height 7
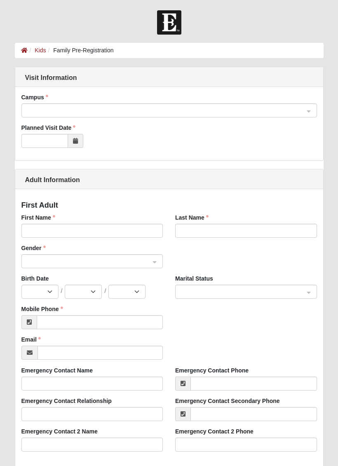
click at [126, 105] on input "search" at bounding box center [166, 110] width 280 height 12
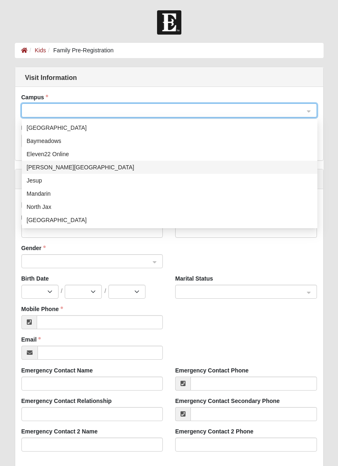
click at [66, 169] on div "[PERSON_NAME][GEOGRAPHIC_DATA]" at bounding box center [170, 167] width 286 height 9
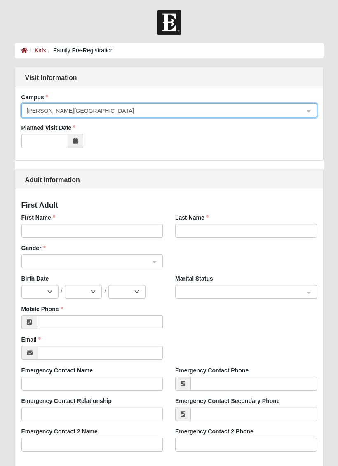
click at [77, 138] on icon at bounding box center [75, 141] width 5 height 6
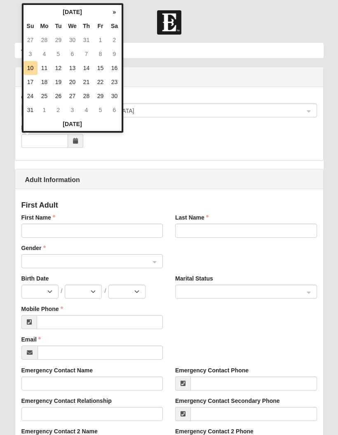
click at [33, 83] on td "17" at bounding box center [30, 82] width 14 height 14
type input "[DATE]"
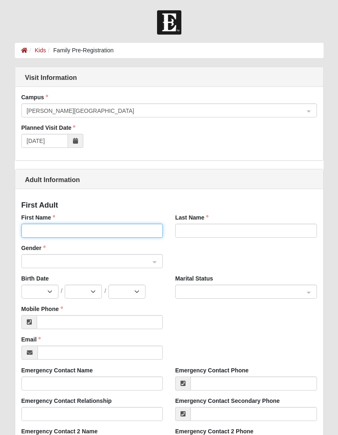
click at [75, 227] on input "First Name" at bounding box center [92, 231] width 142 height 14
type input "[PERSON_NAME]"
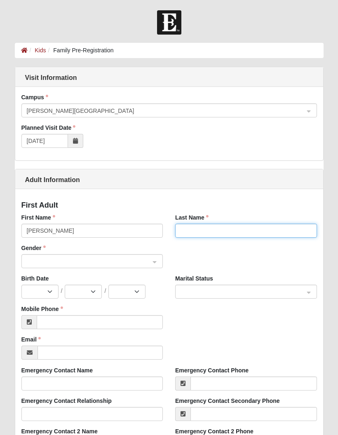
type input "[PERSON_NAME]"
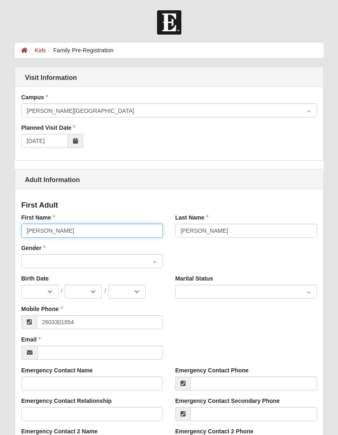
type input "[PHONE_NUMBER]"
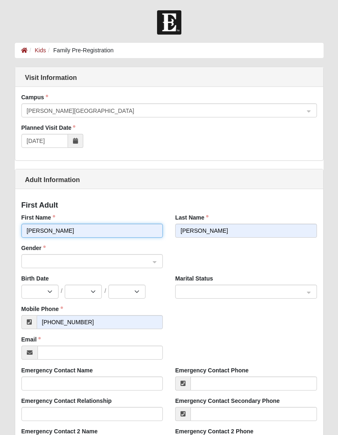
scroll to position [43, 0]
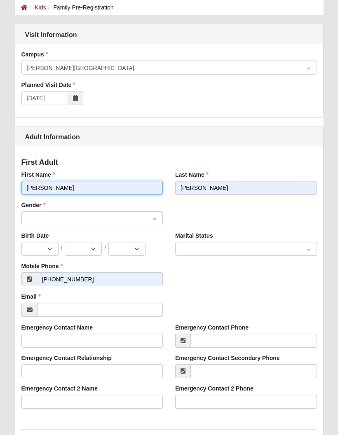
click at [143, 220] on span at bounding box center [89, 218] width 124 height 9
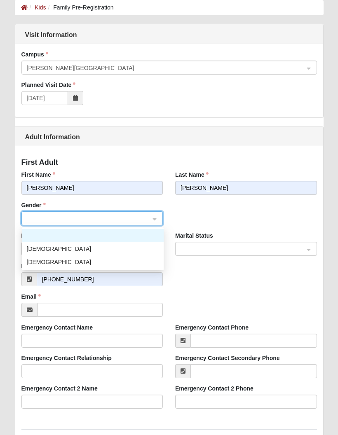
click at [67, 248] on div "[DEMOGRAPHIC_DATA]" at bounding box center [93, 248] width 132 height 9
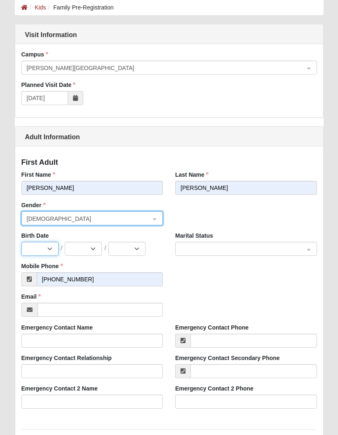
click at [56, 248] on select "Jan Feb Mar Apr May Jun [DATE] Aug Sep Oct Nov Dec" at bounding box center [39, 249] width 37 height 14
select select "3"
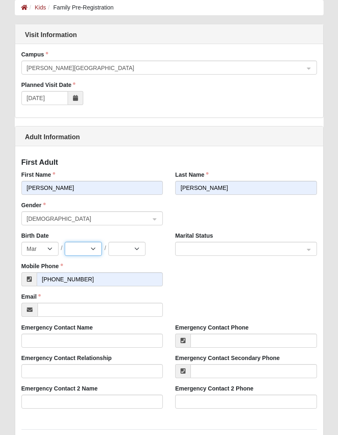
click at [87, 255] on select "1 2 3 4 5 6 7 8 9 10 11 12 13 14 15 16 17 18 19 20 21 22 23 24 25 26 27 28 29 3…" at bounding box center [83, 249] width 37 height 14
select select "12"
click at [135, 248] on select "2025 2024 2023 2022 2021 2020 2019 2018 2017 2016 2015 2014 2013 2012 2011 2010…" at bounding box center [126, 249] width 37 height 14
select select "1999"
click at [205, 243] on input "search" at bounding box center [243, 248] width 126 height 12
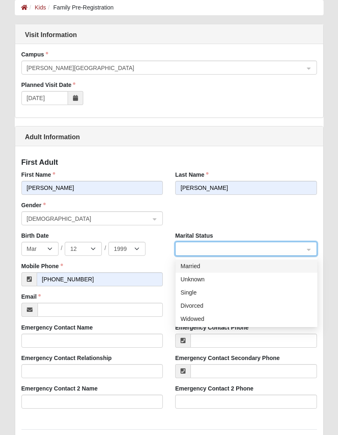
click at [201, 264] on div "Married" at bounding box center [246, 266] width 132 height 9
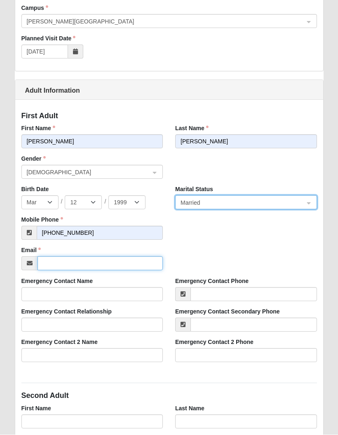
click at [112, 261] on input "Email" at bounding box center [100, 264] width 126 height 14
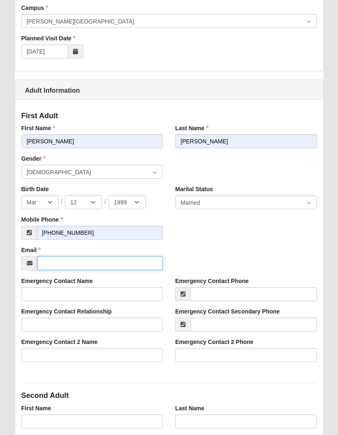
type input "JustinBeauchamp88@gmail.com"
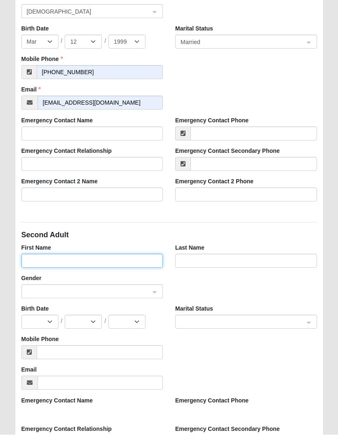
click at [119, 263] on input "First Name" at bounding box center [92, 261] width 142 height 14
type input "Abony"
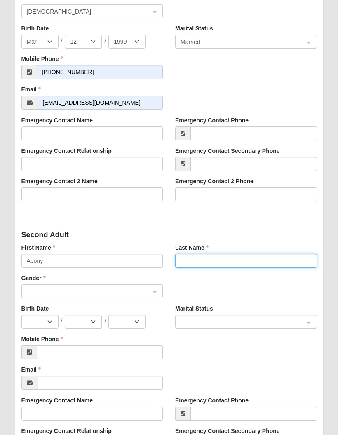
click at [232, 262] on input "Last Name" at bounding box center [246, 261] width 142 height 14
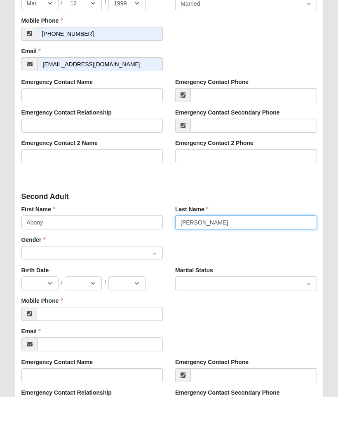
type input "Beauchamp"
click at [133, 285] on input "search" at bounding box center [89, 291] width 126 height 12
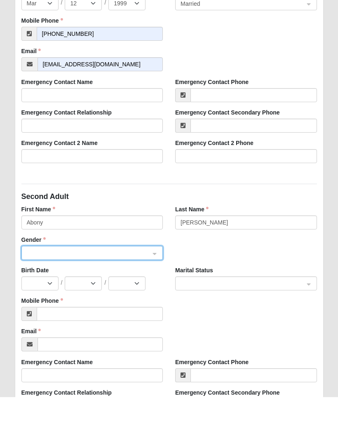
scroll to position [288, 0]
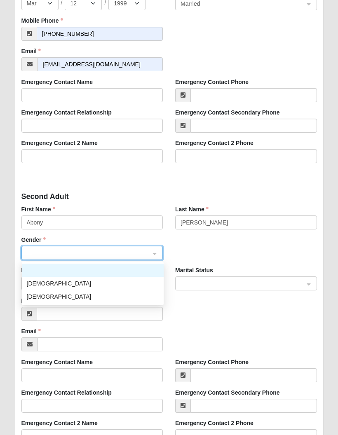
click at [57, 298] on div "Female" at bounding box center [93, 296] width 132 height 9
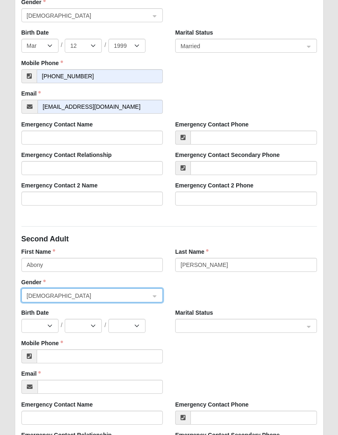
scroll to position [252, 0]
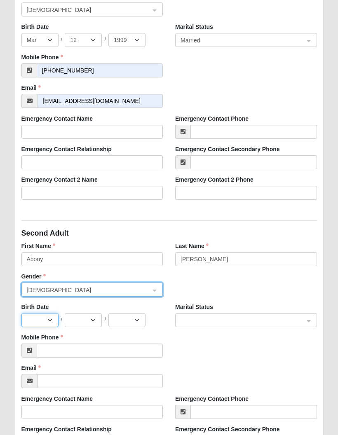
click at [47, 322] on select "Jan Feb Mar Apr May Jun Jul Aug Sep Oct Nov Dec" at bounding box center [39, 320] width 37 height 14
select select "1"
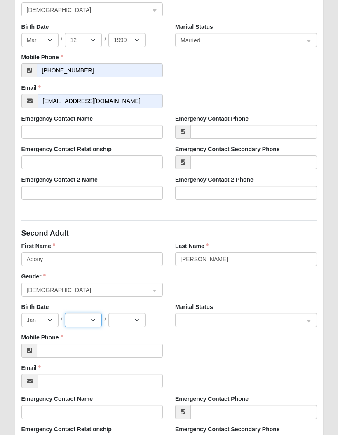
click at [84, 319] on select "1 2 3 4 5 6 7 8 9 10 11 12 13 14 15 16 17 18 19 20 21 22 23 24 25 26 27 28 29 3…" at bounding box center [83, 320] width 37 height 14
select select "21"
click at [131, 323] on select "2025 2024 2023 2022 2021 2020 2019 2018 2017 2016 2015 2014 2013 2012 2011 2010…" at bounding box center [126, 320] width 37 height 14
select select "1999"
click at [225, 315] on input "search" at bounding box center [243, 320] width 126 height 12
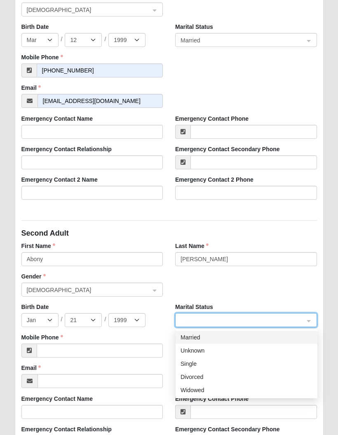
click at [219, 335] on div "Married" at bounding box center [246, 337] width 132 height 9
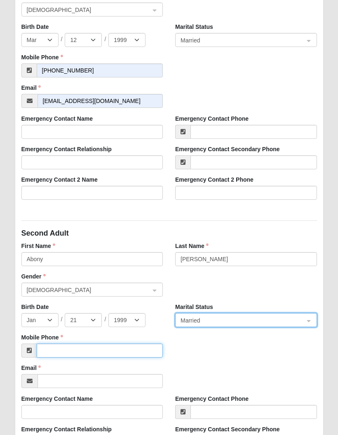
click at [94, 351] on input "Mobile Phone" at bounding box center [100, 351] width 126 height 14
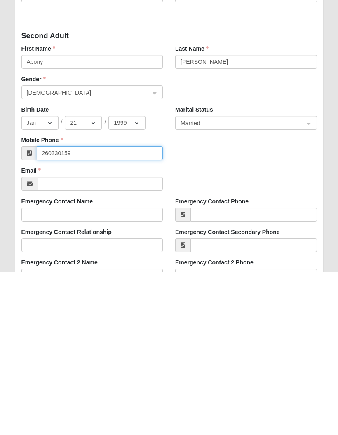
type input "(260) 330-1591"
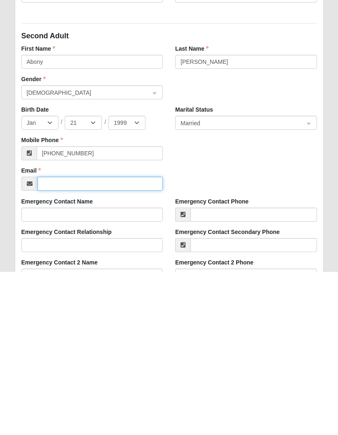
click at [127, 340] on input "Email" at bounding box center [100, 347] width 126 height 14
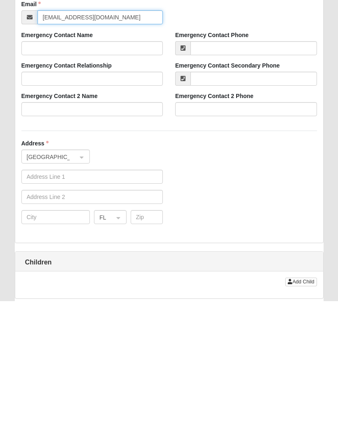
scroll to position [487, 0]
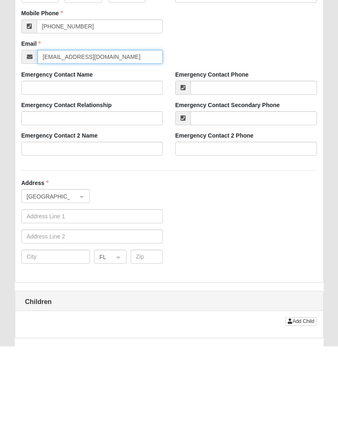
type input "abonybeauchamp99@gmail.com"
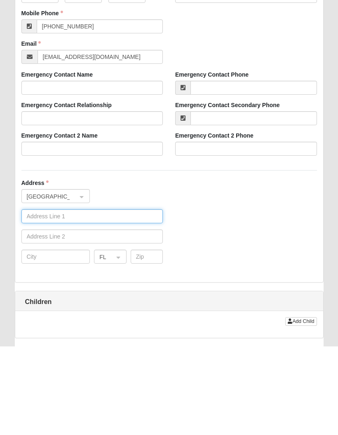
click at [77, 298] on input "text" at bounding box center [92, 305] width 142 height 14
type input "8002 Island Fox Road"
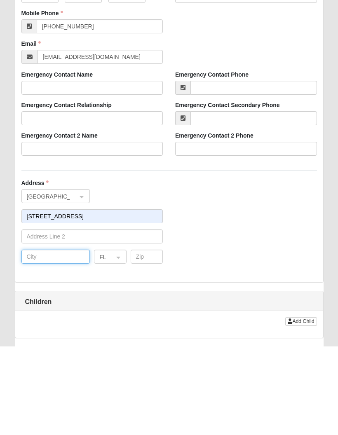
type input "Jacksonville"
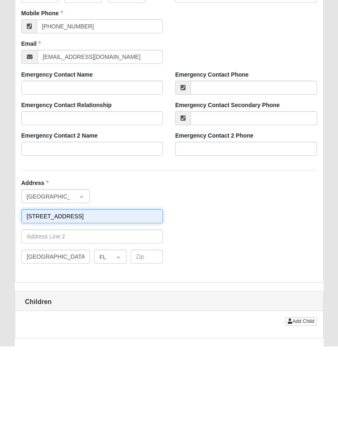
scroll to position [576, 0]
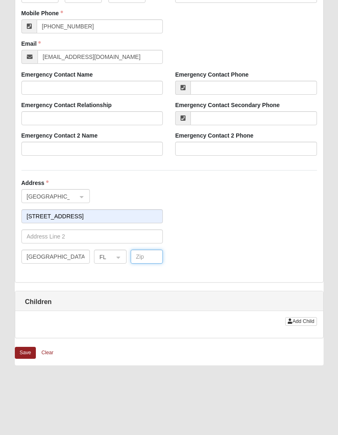
type input "32222"
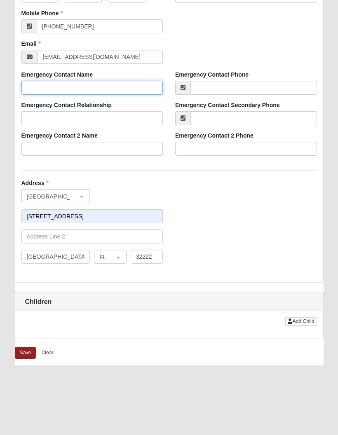
type input "Justin Beauchamp"
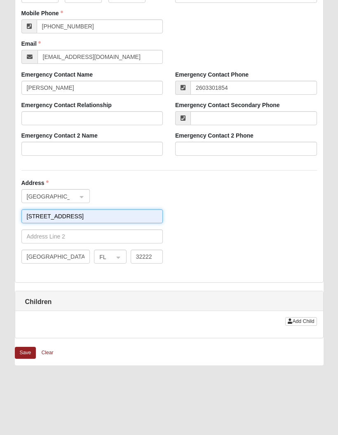
type input "(260) 330-1854"
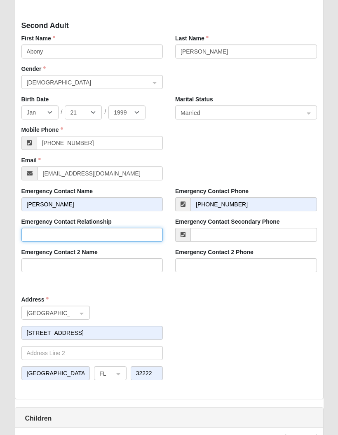
click at [129, 238] on input "Emergency Contact Relationship" at bounding box center [92, 235] width 142 height 14
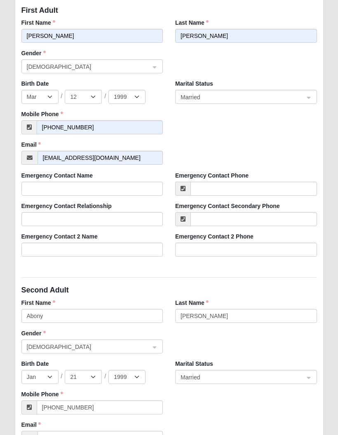
scroll to position [194, 0]
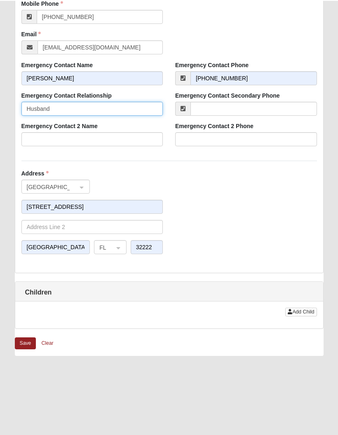
type input "Husband"
click at [302, 316] on button "Add Child" at bounding box center [300, 311] width 31 height 9
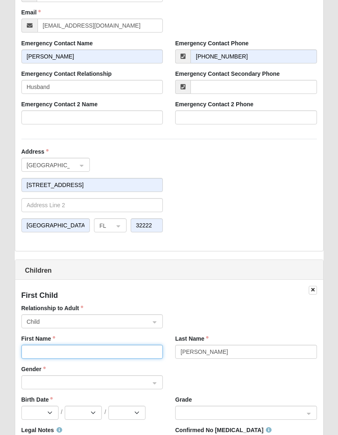
click at [85, 353] on input "First Name" at bounding box center [92, 352] width 142 height 14
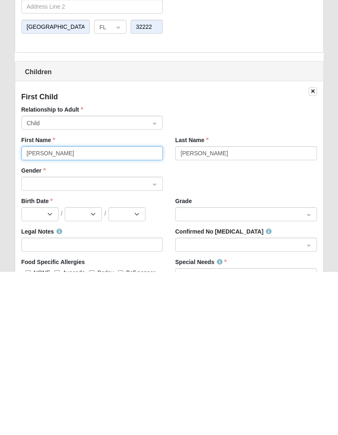
type input "Benjamin"
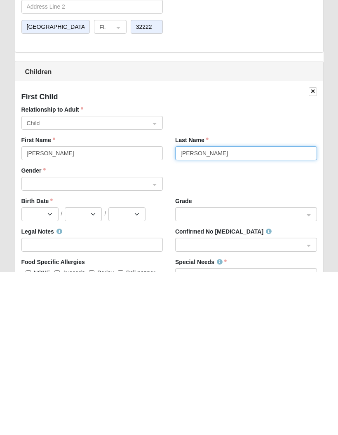
click at [231, 309] on input "Beauchamp" at bounding box center [246, 316] width 142 height 14
click at [119, 343] on span at bounding box center [89, 347] width 124 height 9
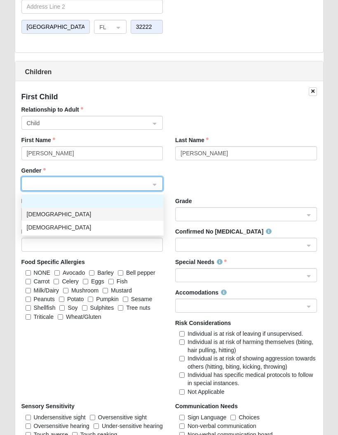
click at [42, 215] on div "Male" at bounding box center [93, 214] width 132 height 9
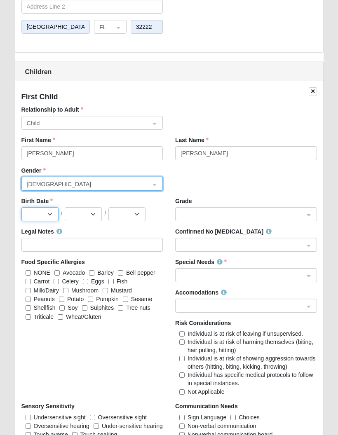
click at [50, 215] on select "Jan Feb Mar Apr May Jun Jul Aug Sep Oct Nov Dec" at bounding box center [39, 214] width 37 height 14
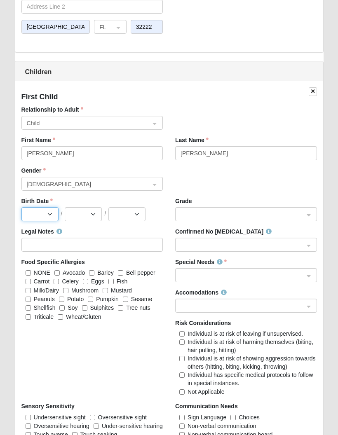
select select "5"
click at [90, 216] on select "1 2 3 4 5 6 7 8 9 10 11 12 13 14 15 16 17 18 19 20 21 22 23 24 25 26 27 28 29 3…" at bounding box center [83, 214] width 37 height 14
select select "3"
click at [141, 211] on select "2025 2024 2023 2022 2021 2020 2019 2018 2017 2016 2015 2014 2013 2012 2011 2010…" at bounding box center [126, 214] width 37 height 14
select select "2023"
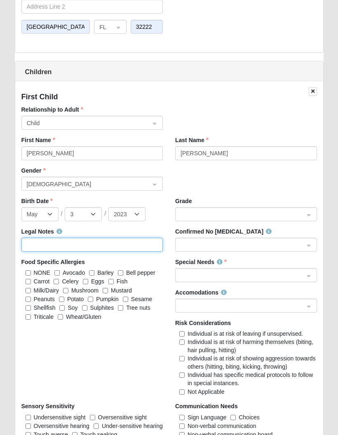
click at [68, 243] on input "Legal Notes" at bounding box center [92, 245] width 142 height 14
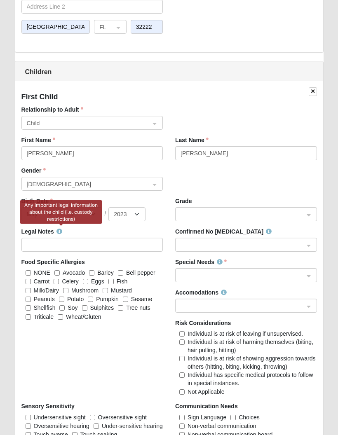
click at [61, 234] on link at bounding box center [59, 231] width 6 height 7
click at [262, 187] on div "Gender Male 0 1 2 Male Female" at bounding box center [169, 181] width 308 height 30
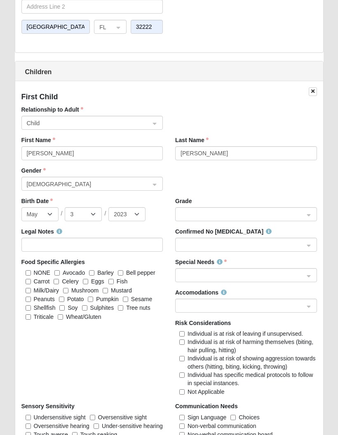
click at [261, 214] on span at bounding box center [242, 214] width 124 height 9
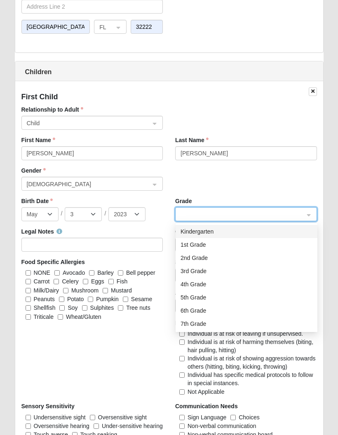
click at [227, 232] on div "Kindergarten" at bounding box center [246, 231] width 132 height 9
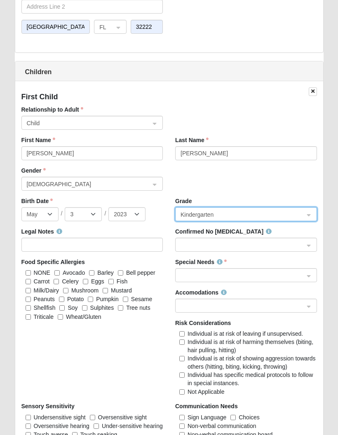
click at [246, 208] on input "search" at bounding box center [243, 214] width 126 height 12
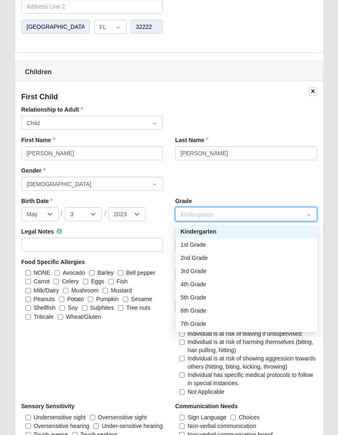
click at [251, 218] on input "search" at bounding box center [243, 214] width 126 height 12
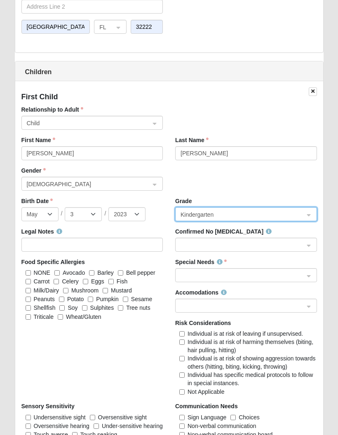
click at [239, 219] on span at bounding box center [243, 215] width 126 height 14
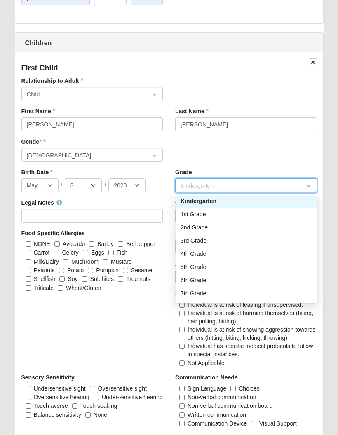
scroll to position [0, 0]
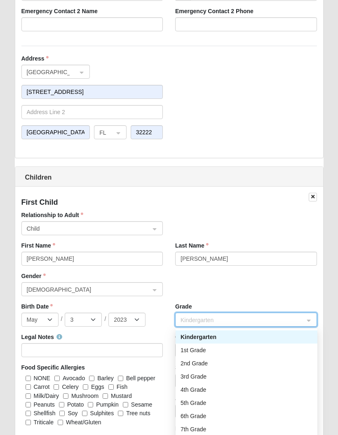
click at [242, 275] on div "Gender Male 0 1 2 Male Female" at bounding box center [169, 287] width 308 height 30
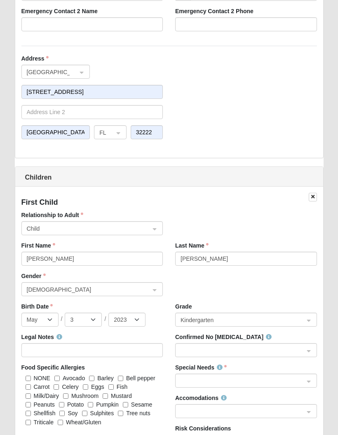
click at [260, 326] on span at bounding box center [243, 320] width 126 height 14
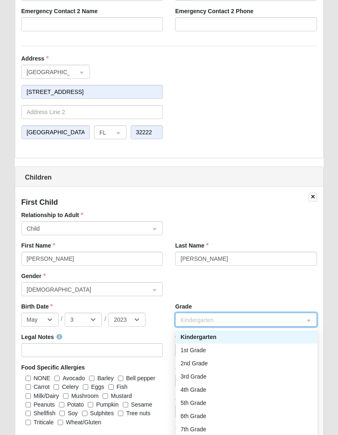
click at [299, 316] on input "search" at bounding box center [243, 319] width 126 height 12
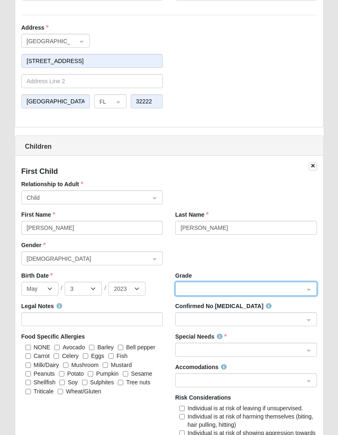
scroll to position [732, 0]
click at [269, 313] on input "search" at bounding box center [243, 318] width 126 height 12
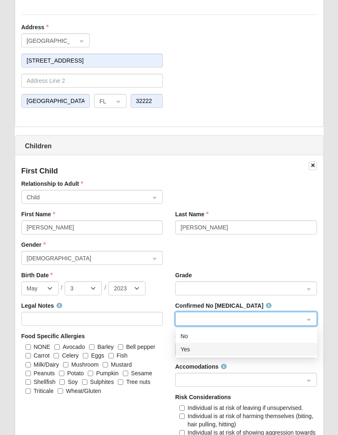
click at [245, 347] on div "Yes" at bounding box center [246, 349] width 132 height 9
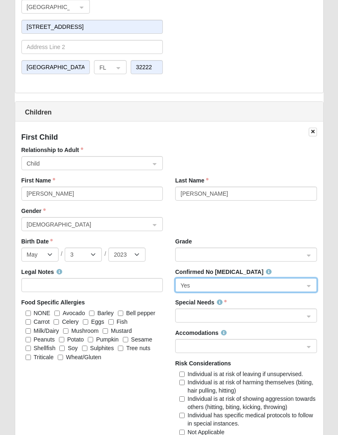
scroll to position [766, 0]
click at [276, 315] on span at bounding box center [242, 315] width 124 height 9
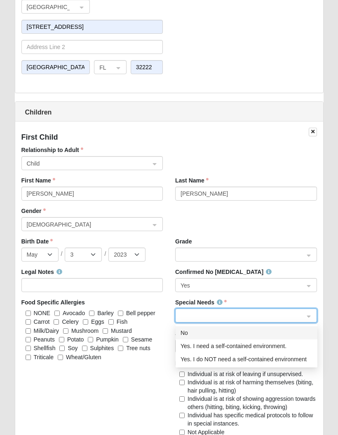
click at [206, 330] on div "No" at bounding box center [246, 332] width 132 height 9
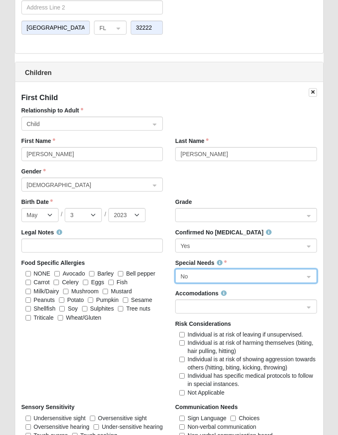
scroll to position [810, 0]
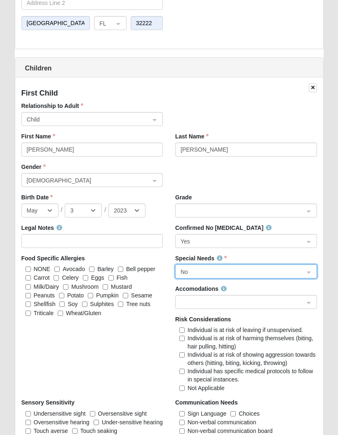
click at [284, 303] on span at bounding box center [242, 302] width 124 height 9
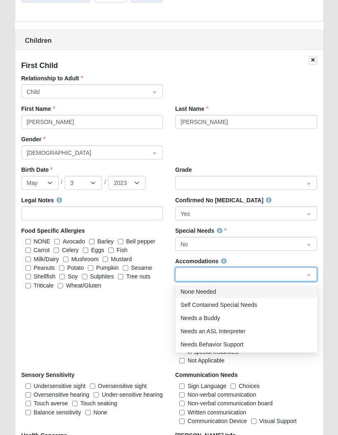
scroll to position [840, 0]
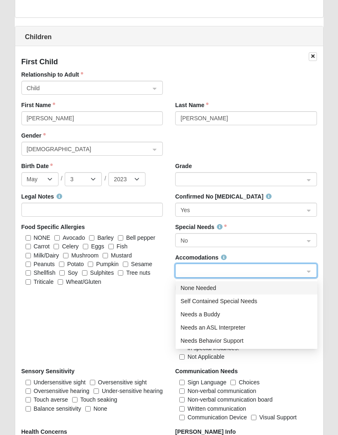
click at [239, 286] on div "None Needed" at bounding box center [246, 288] width 132 height 9
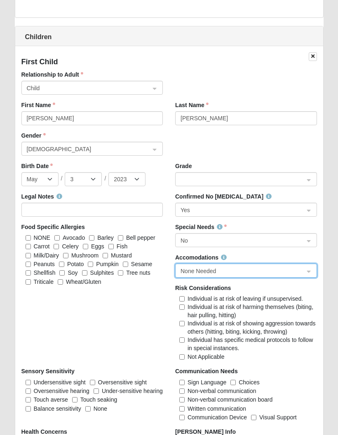
scroll to position [841, 0]
click at [27, 235] on input "NONE" at bounding box center [28, 237] width 5 height 5
checkbox input "true"
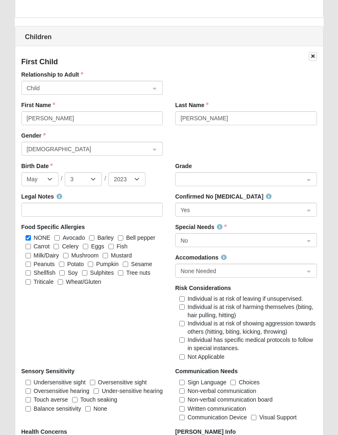
click at [186, 353] on label "Not Applicable" at bounding box center [201, 357] width 45 height 8
click at [185, 354] on input "Not Applicable" at bounding box center [181, 356] width 5 height 5
checkbox input "true"
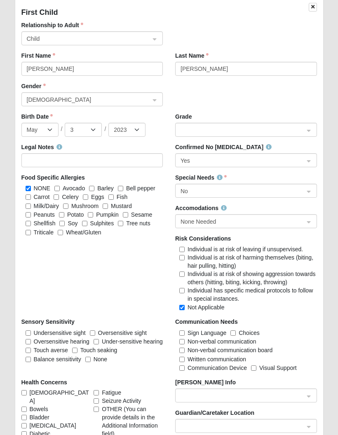
scroll to position [892, 0]
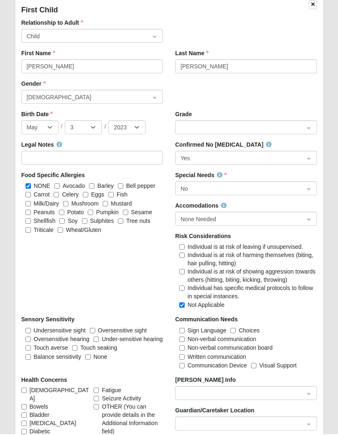
click at [91, 356] on input "None" at bounding box center [87, 357] width 5 height 5
checkbox input "true"
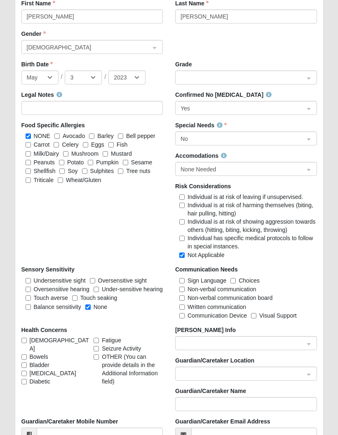
scroll to position [943, 0]
click at [297, 338] on input "search" at bounding box center [243, 343] width 126 height 12
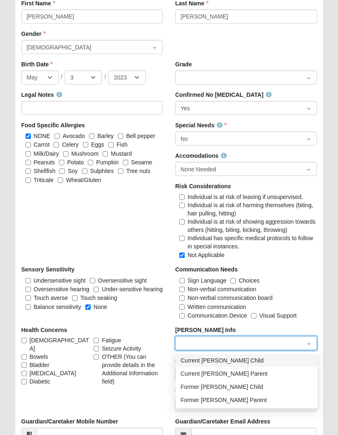
click at [290, 345] on span at bounding box center [242, 343] width 124 height 9
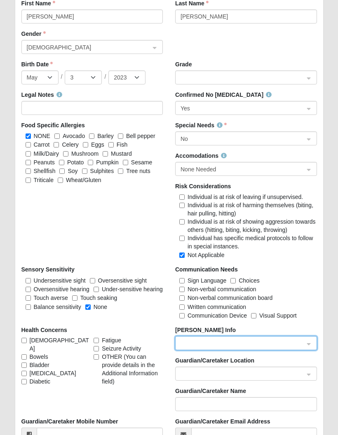
click at [279, 377] on span at bounding box center [242, 374] width 124 height 9
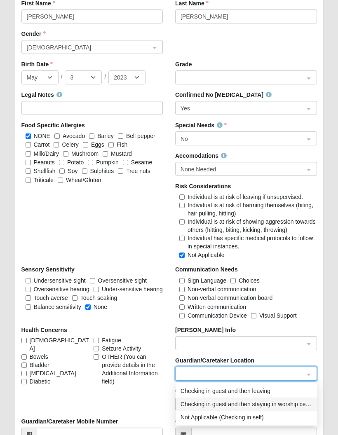
click at [293, 401] on div "Checking in guest and then staying in worship center" at bounding box center [246, 404] width 132 height 9
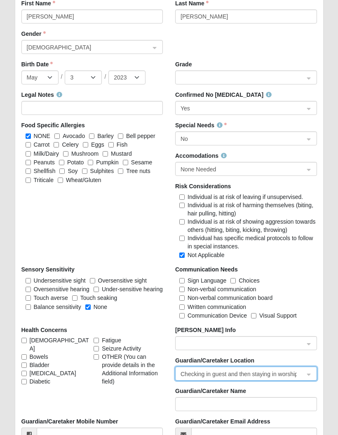
click at [311, 372] on div "Checking in guest and then staying in worship center" at bounding box center [246, 374] width 141 height 14
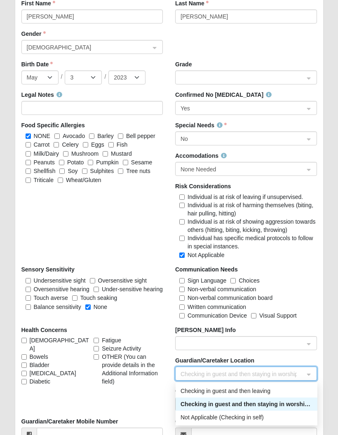
click at [313, 374] on div "Checking in guest and then staying in worship center" at bounding box center [246, 374] width 141 height 14
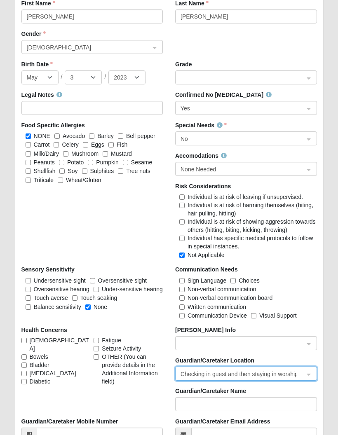
click at [311, 370] on div "Checking in guest and then staying in worship center" at bounding box center [246, 374] width 141 height 14
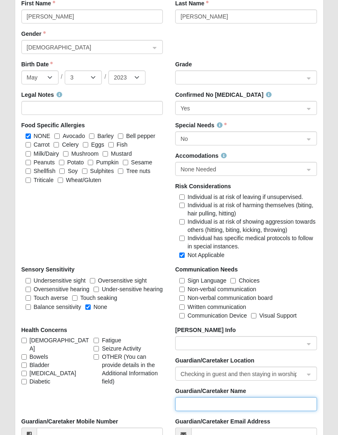
click at [258, 401] on input "Guardian/Caretaker Name" at bounding box center [246, 404] width 142 height 14
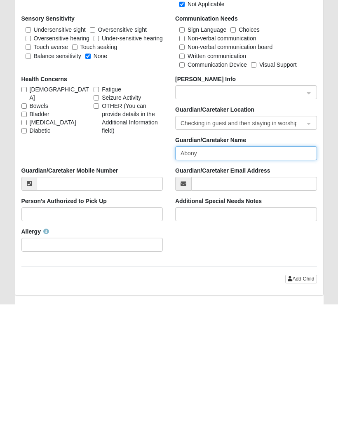
scroll to position [1063, 0]
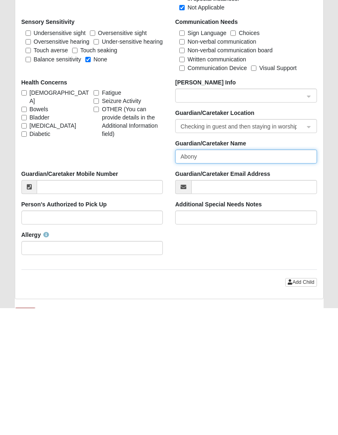
type input "Abony"
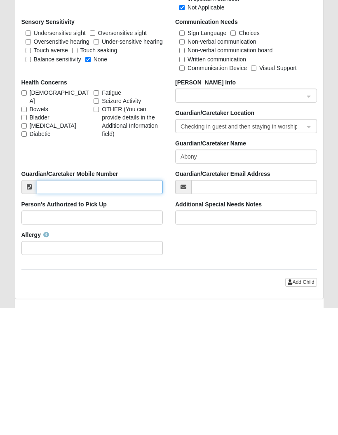
click at [120, 307] on input "Guardian/Caretaker Mobile Number" at bounding box center [100, 314] width 126 height 14
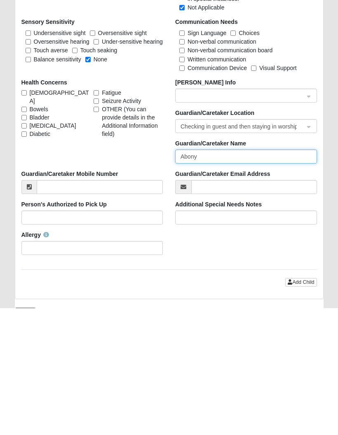
click at [255, 276] on input "Abony" at bounding box center [246, 283] width 142 height 14
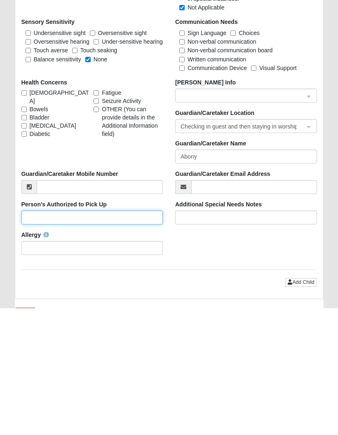
click at [111, 337] on input "Person's Authorized to Pick Up" at bounding box center [92, 344] width 142 height 14
type input "Abony and Justin"
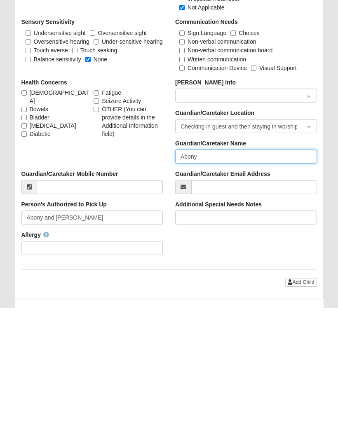
click at [240, 276] on input "Abony" at bounding box center [246, 283] width 142 height 14
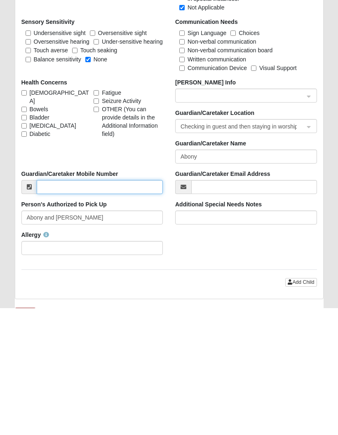
click at [127, 307] on input "Guardian/Caretaker Mobile Number" at bounding box center [100, 314] width 126 height 14
type input "(260) 330-1591"
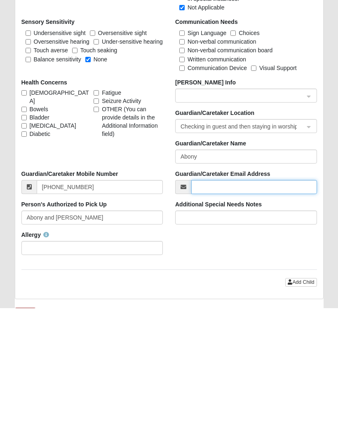
click at [232, 307] on input "Guardian/Caretaker Email Address" at bounding box center [254, 314] width 126 height 14
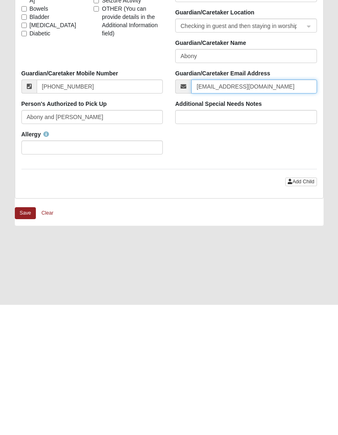
scroll to position [1194, 0]
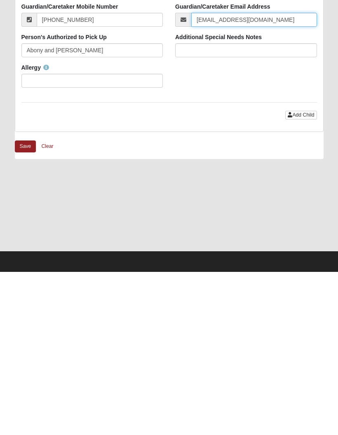
type input "abonybeauchamp99@gmail.com"
click at [56, 227] on div "Allergy" at bounding box center [92, 239] width 142 height 24
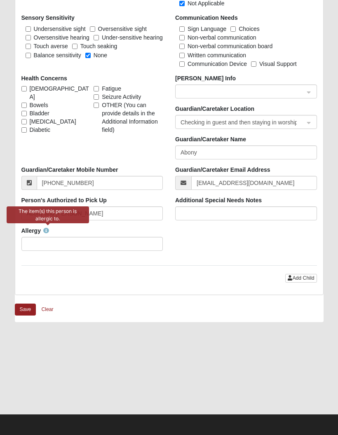
click at [49, 230] on icon at bounding box center [46, 231] width 6 height 6
click at [120, 244] on input "Allergy" at bounding box center [92, 244] width 142 height 14
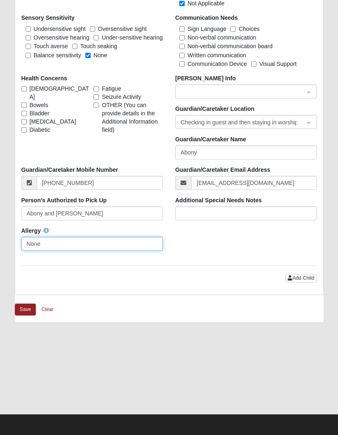
type input "None"
click at [19, 314] on button "Save" at bounding box center [25, 310] width 21 height 12
